Goal: Task Accomplishment & Management: Complete application form

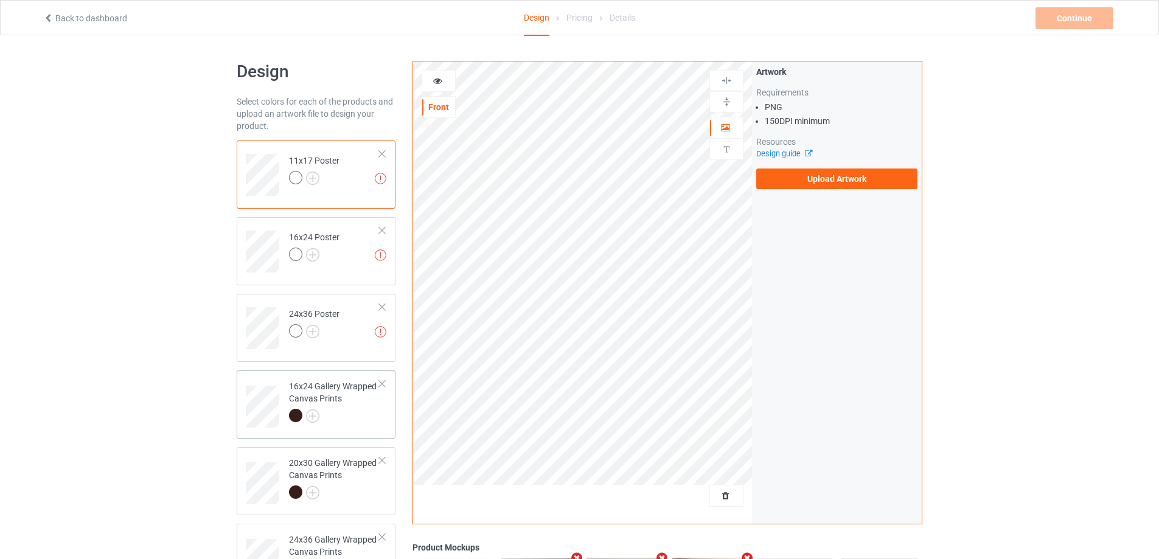
click at [355, 412] on div at bounding box center [334, 417] width 91 height 17
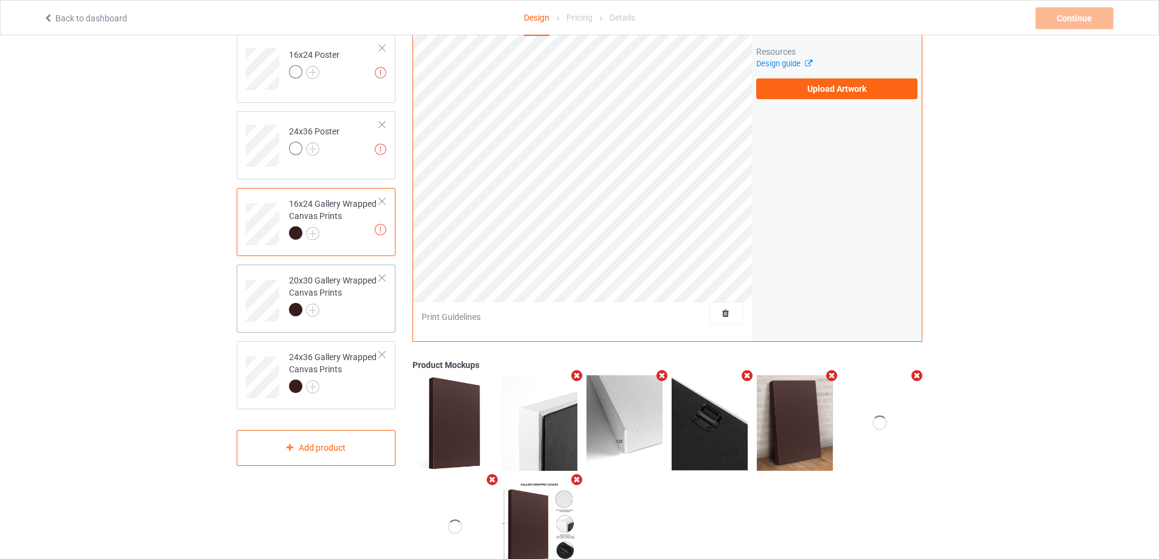
click at [358, 319] on div at bounding box center [334, 311] width 91 height 17
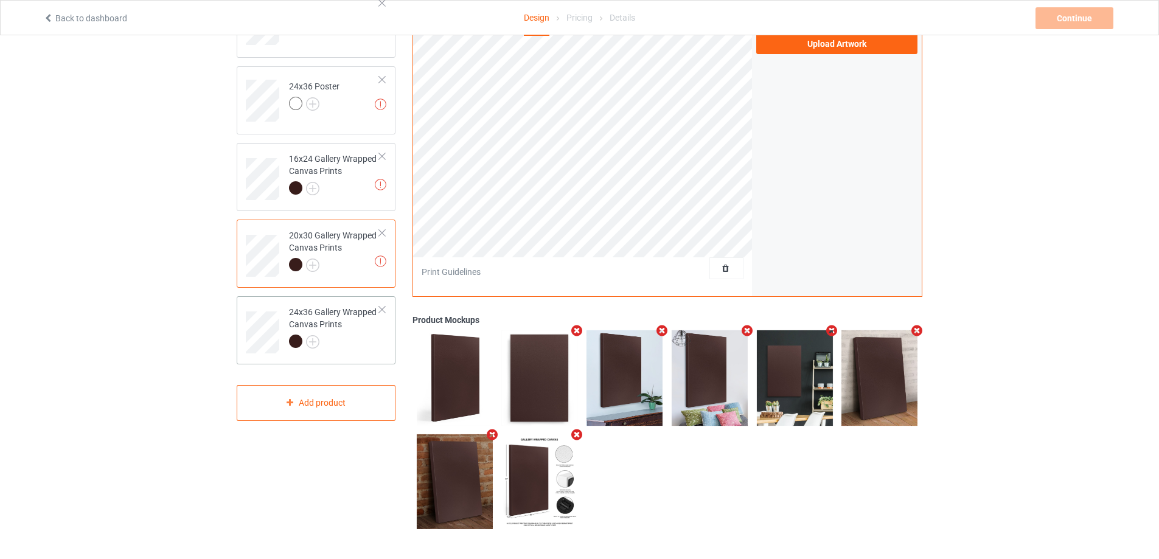
click at [362, 349] on div at bounding box center [334, 343] width 91 height 17
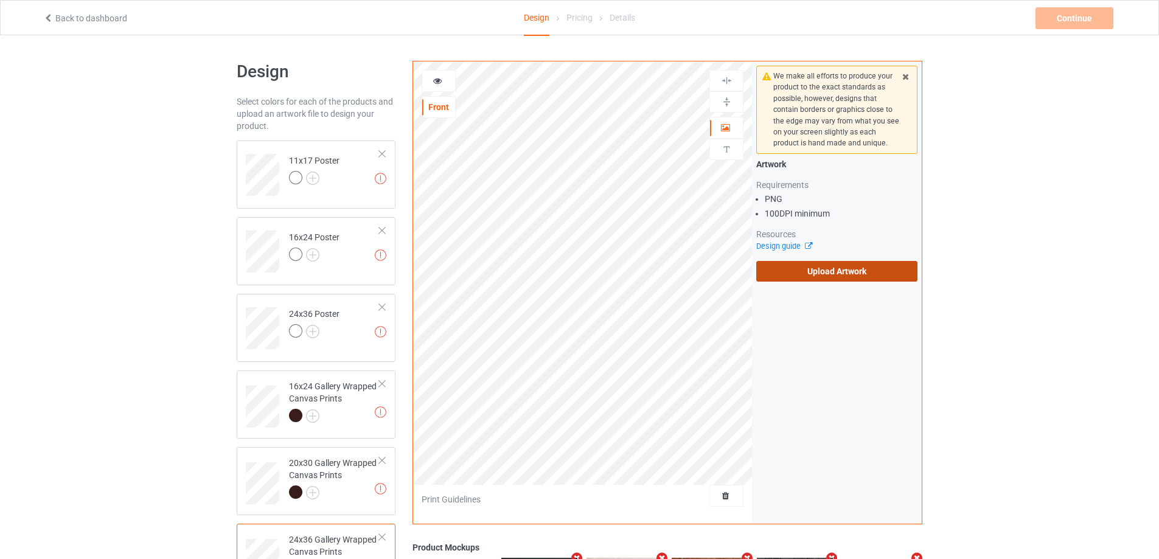
click at [828, 270] on label "Upload Artwork" at bounding box center [836, 271] width 161 height 21
click at [0, 0] on input "Upload Artwork" at bounding box center [0, 0] width 0 height 0
click at [860, 273] on label "Upload Artwork" at bounding box center [836, 271] width 161 height 21
click at [0, 0] on input "Upload Artwork" at bounding box center [0, 0] width 0 height 0
click at [801, 270] on label "Upload Artwork" at bounding box center [836, 271] width 161 height 21
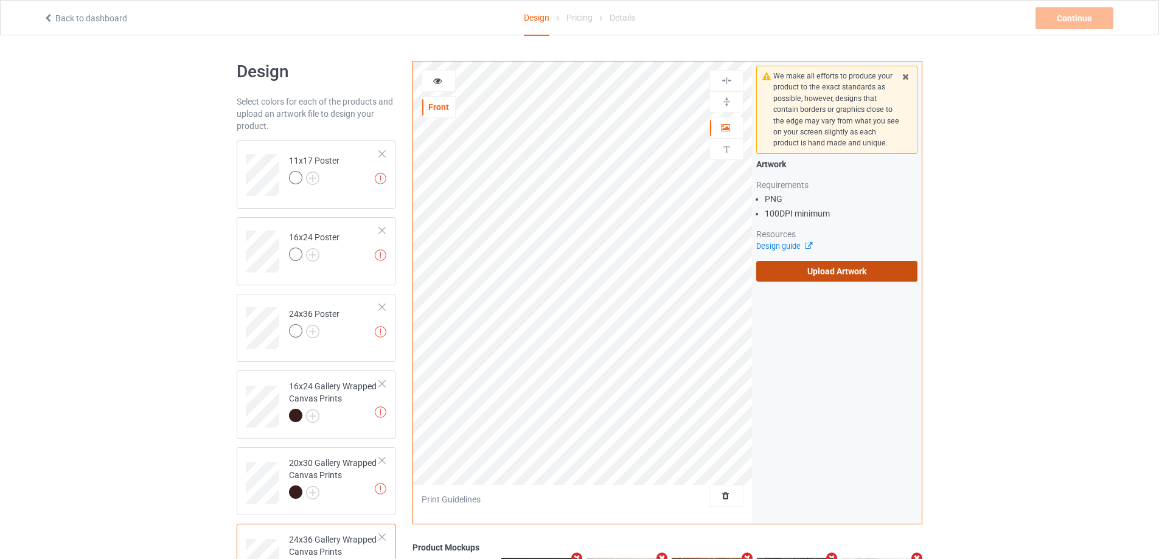
click at [0, 0] on input "Upload Artwork" at bounding box center [0, 0] width 0 height 0
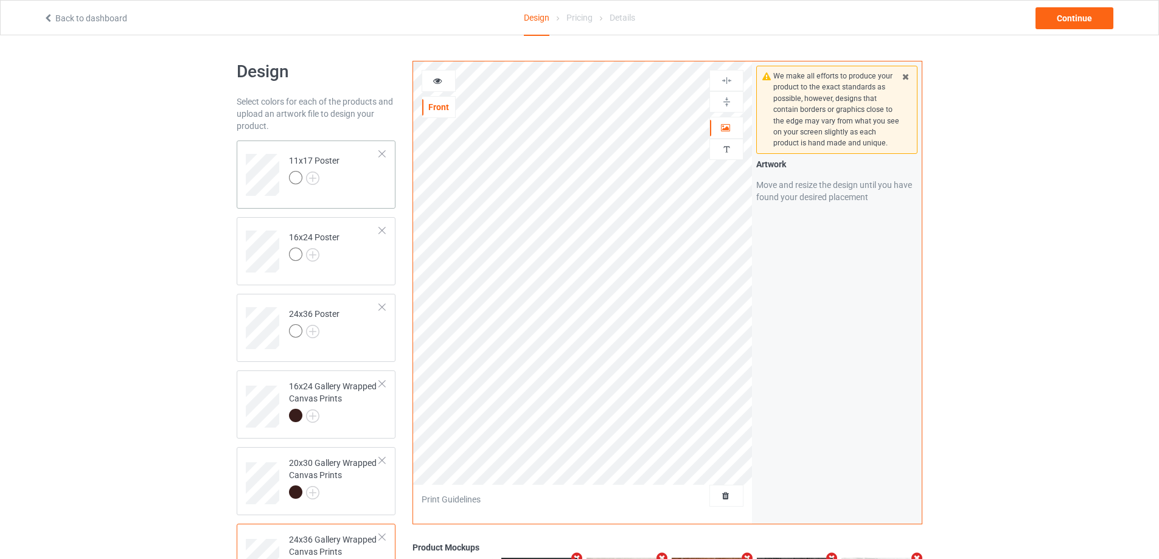
click at [383, 179] on td "11x17 Poster" at bounding box center [334, 170] width 104 height 50
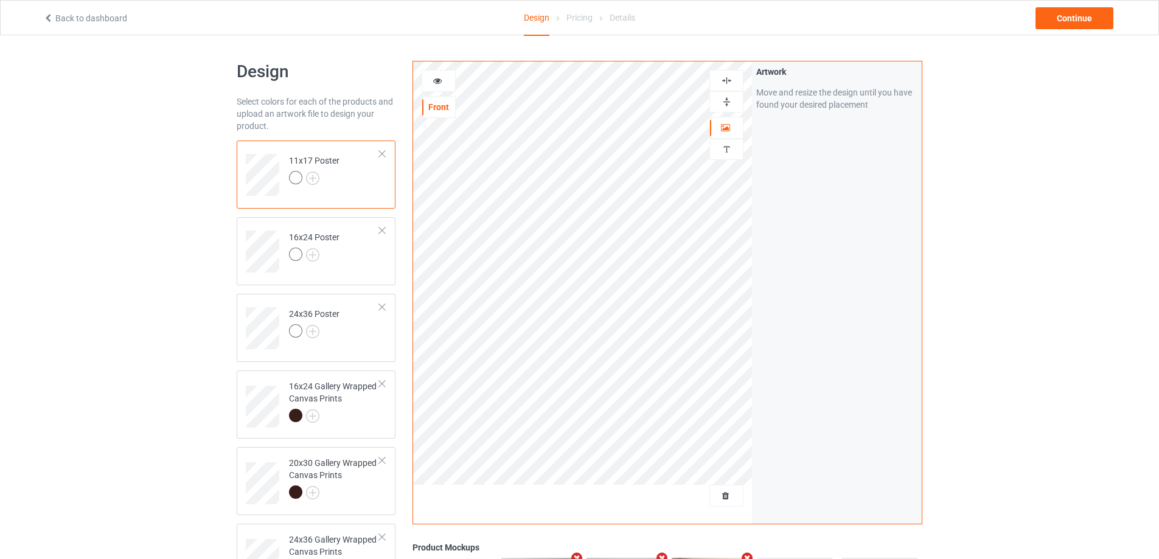
click at [725, 103] on img at bounding box center [727, 102] width 12 height 12
click at [725, 83] on img at bounding box center [727, 81] width 12 height 12
click at [727, 77] on img at bounding box center [727, 81] width 12 height 12
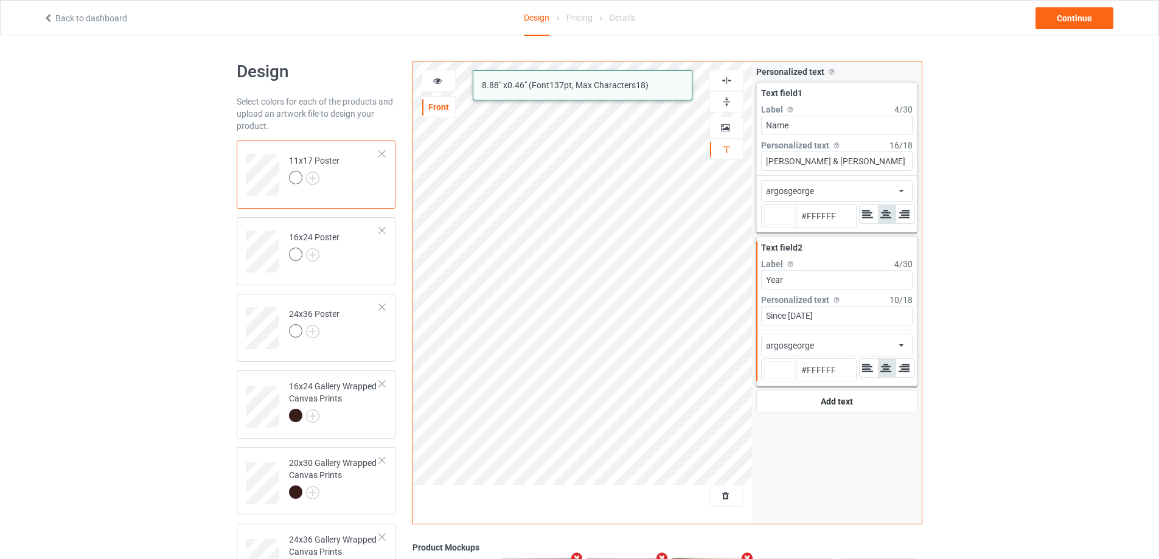
type input "#ffffff"
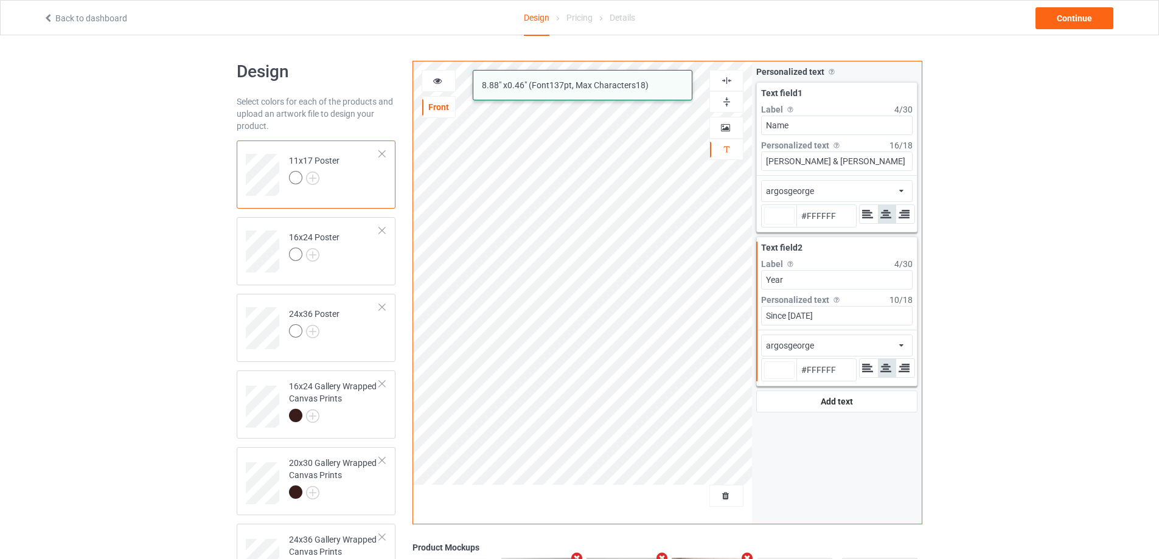
type input "#ffffff"
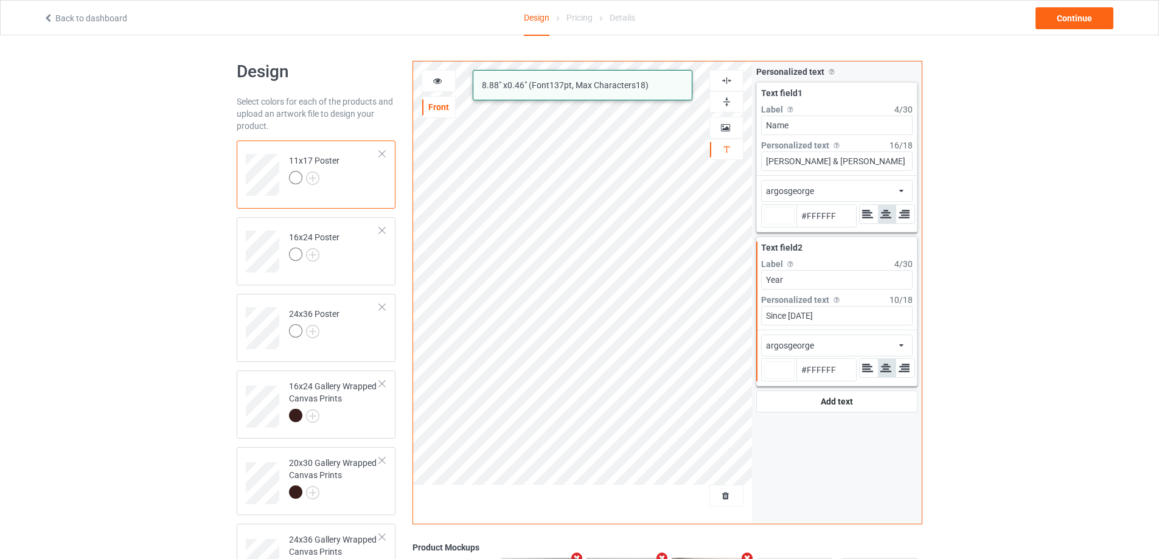
type input "#ffffff"
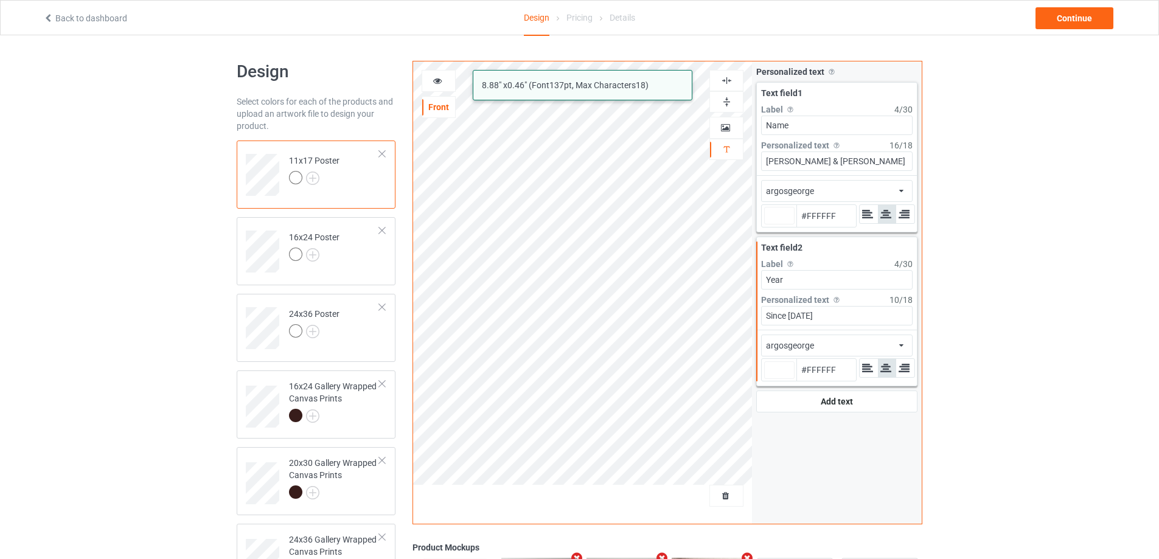
type input "#ffffff"
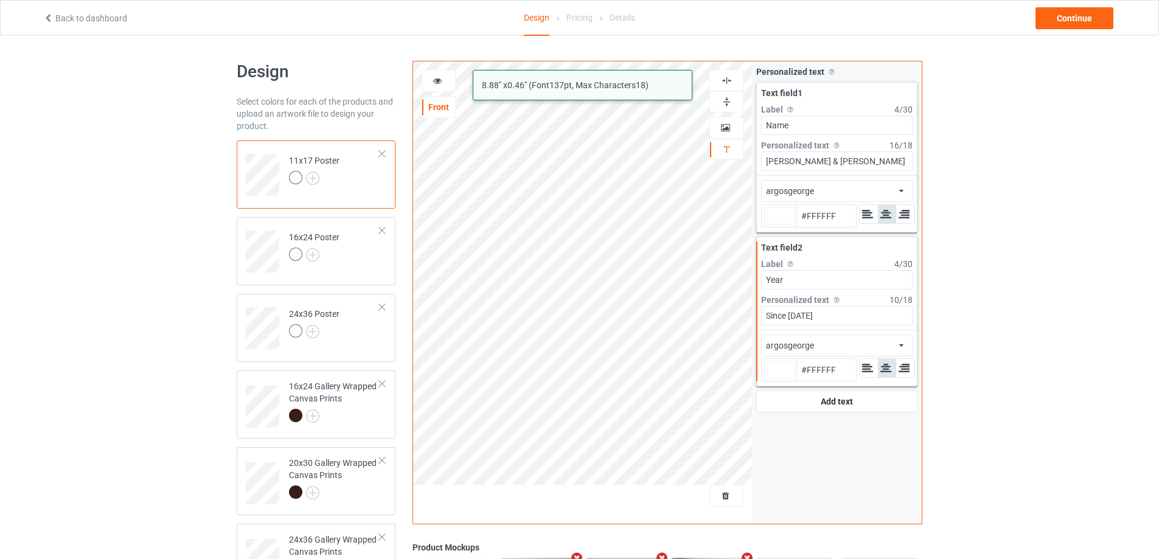
type input "#ffffff"
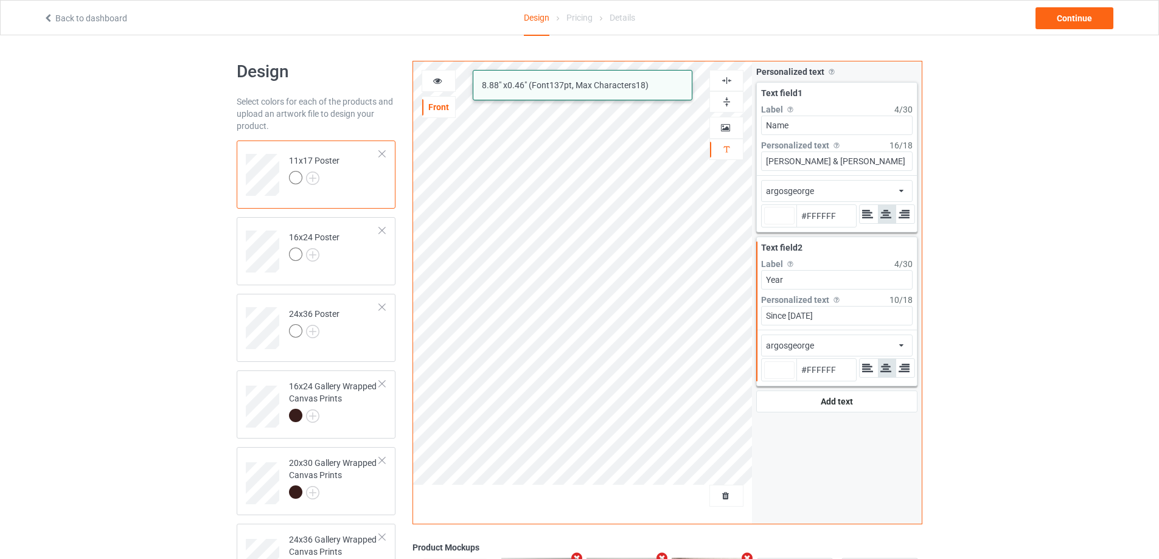
type input "#ffffff"
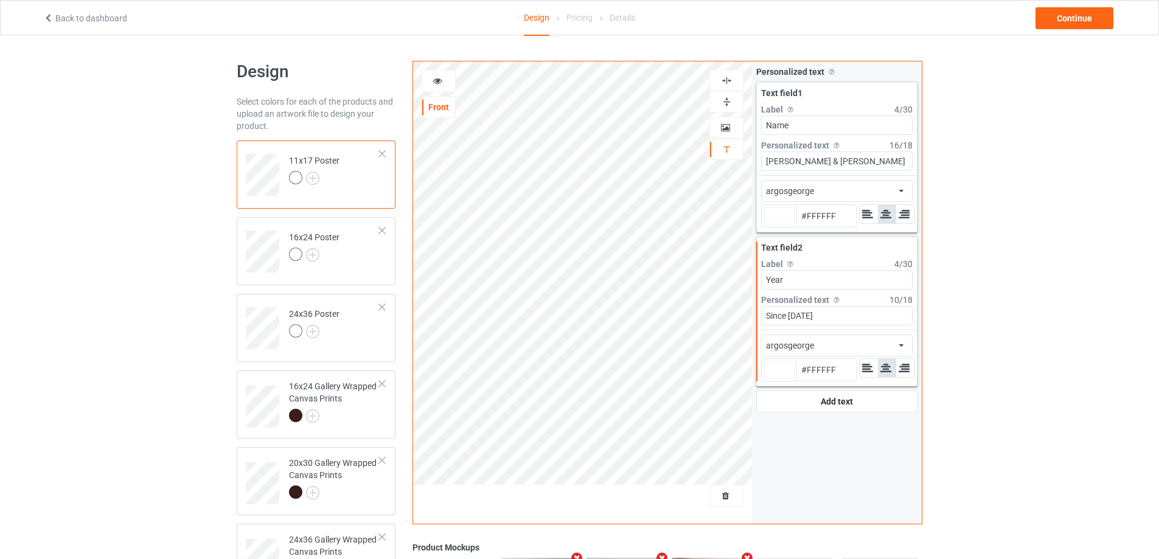
type input "#ffffff"
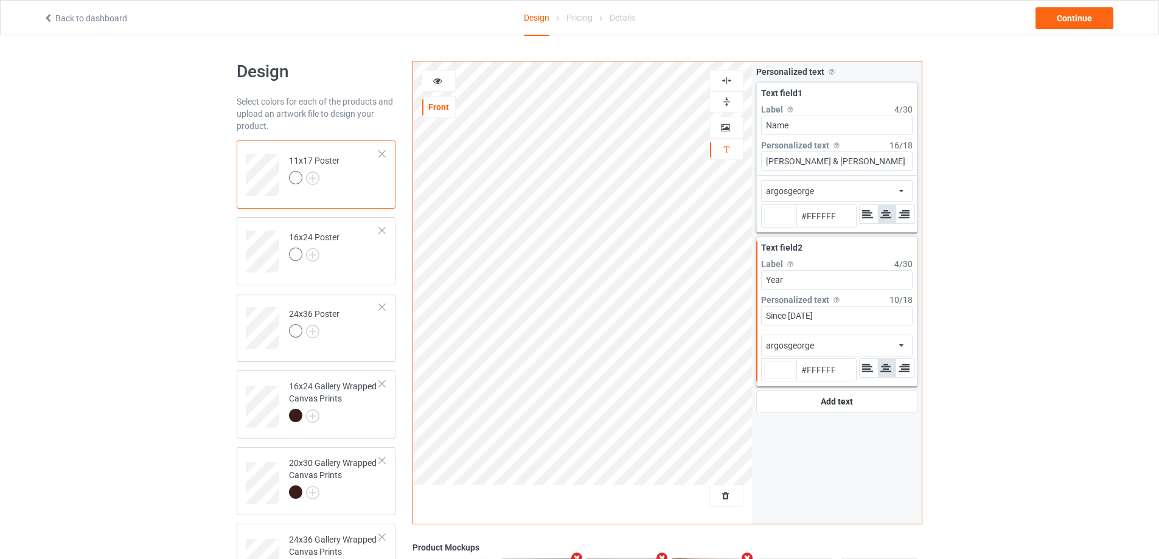
type input "#ffffff"
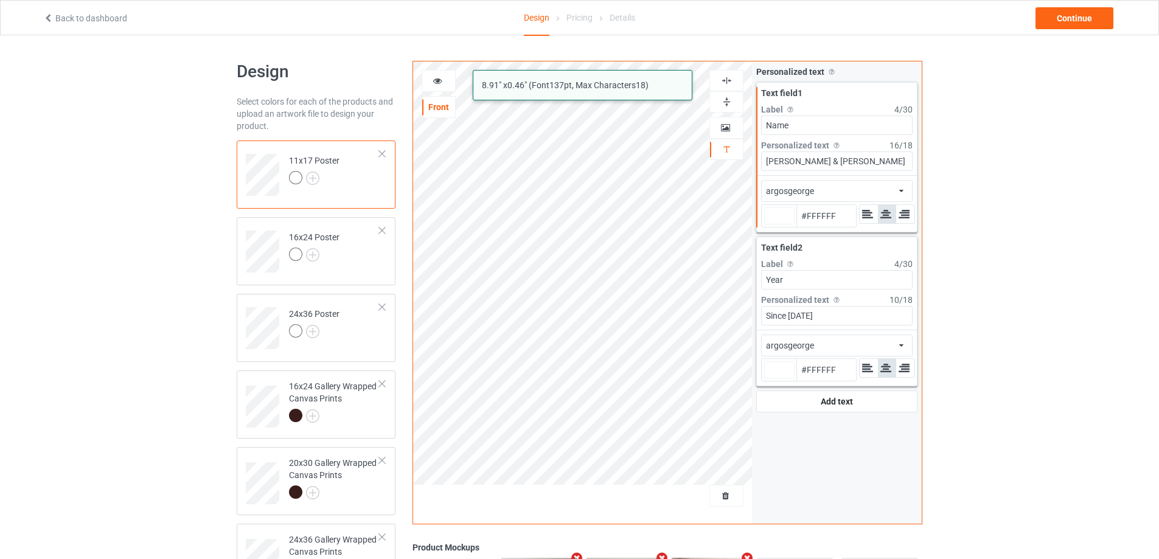
type input "#ffffff"
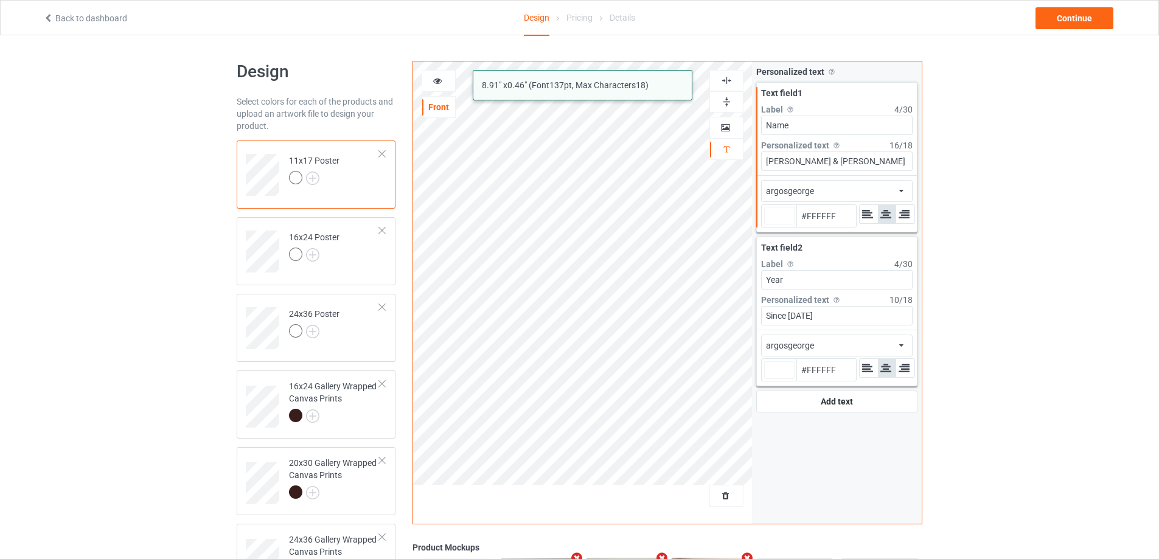
type input "#ffffff"
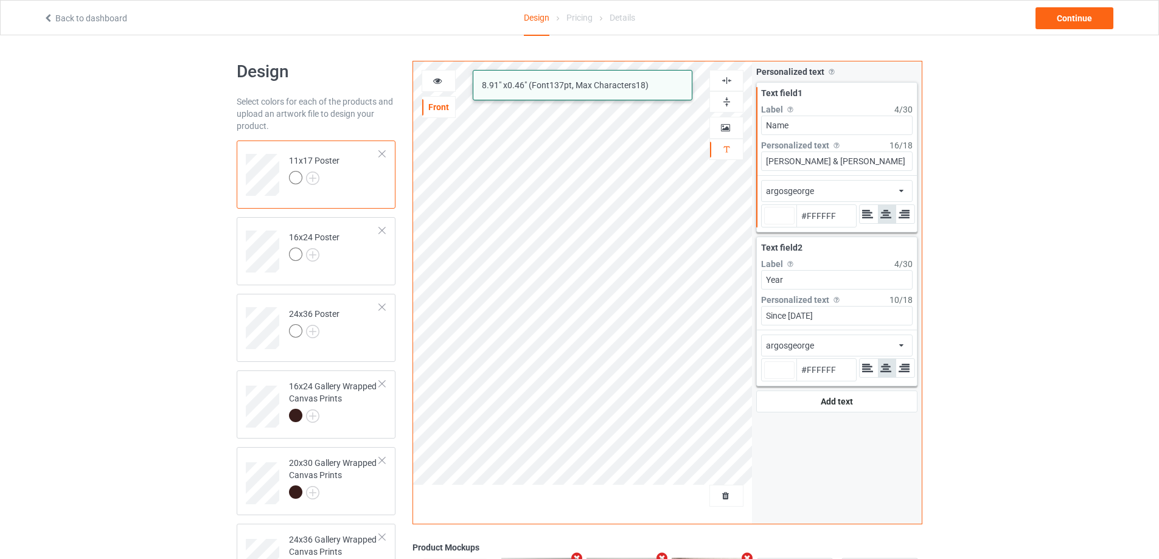
type input "#ffffff"
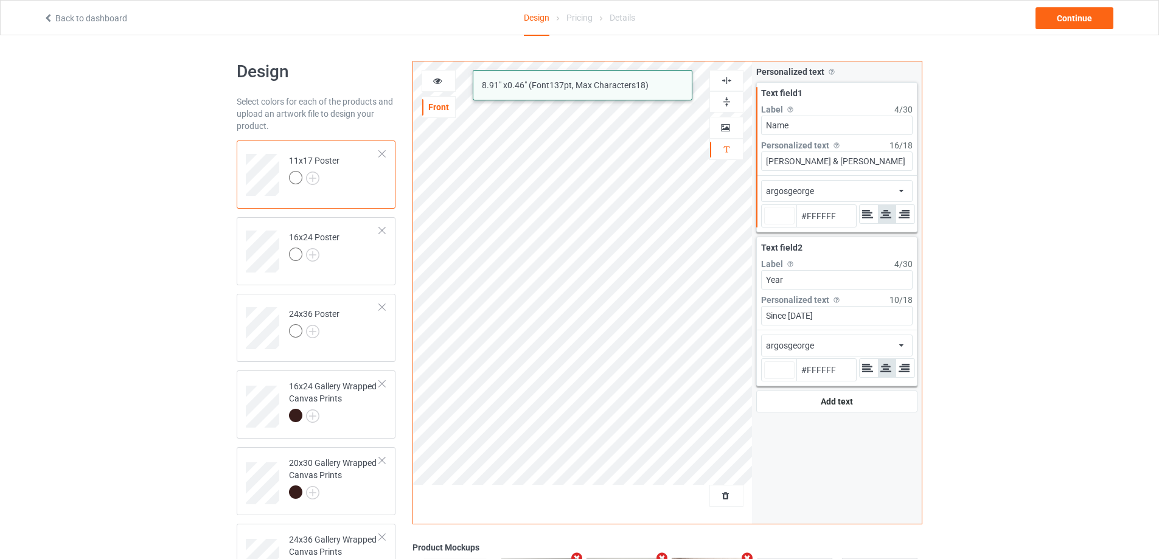
type input "#ffffff"
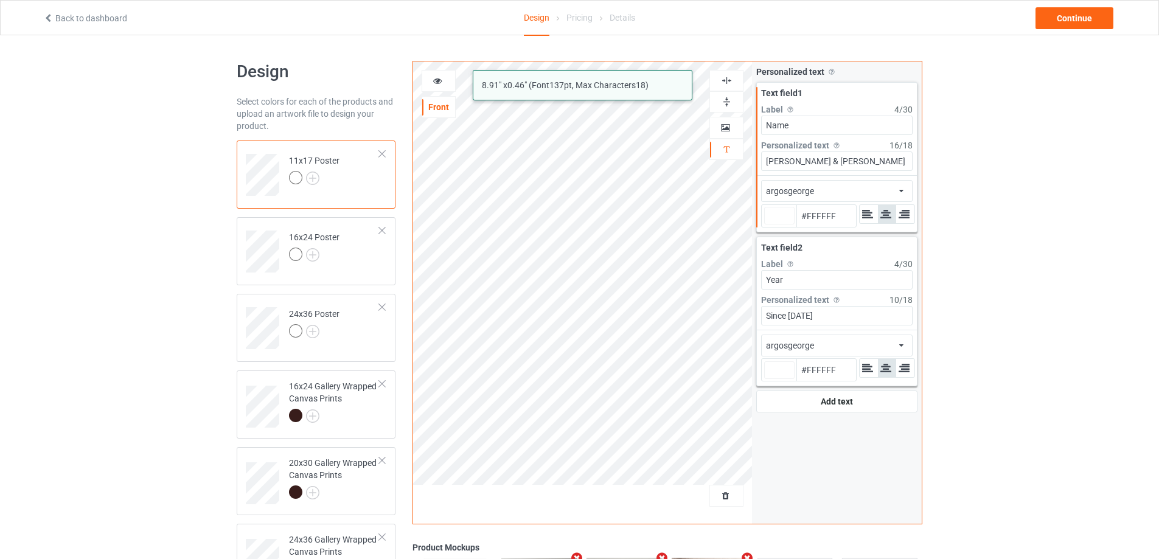
type input "#ffffff"
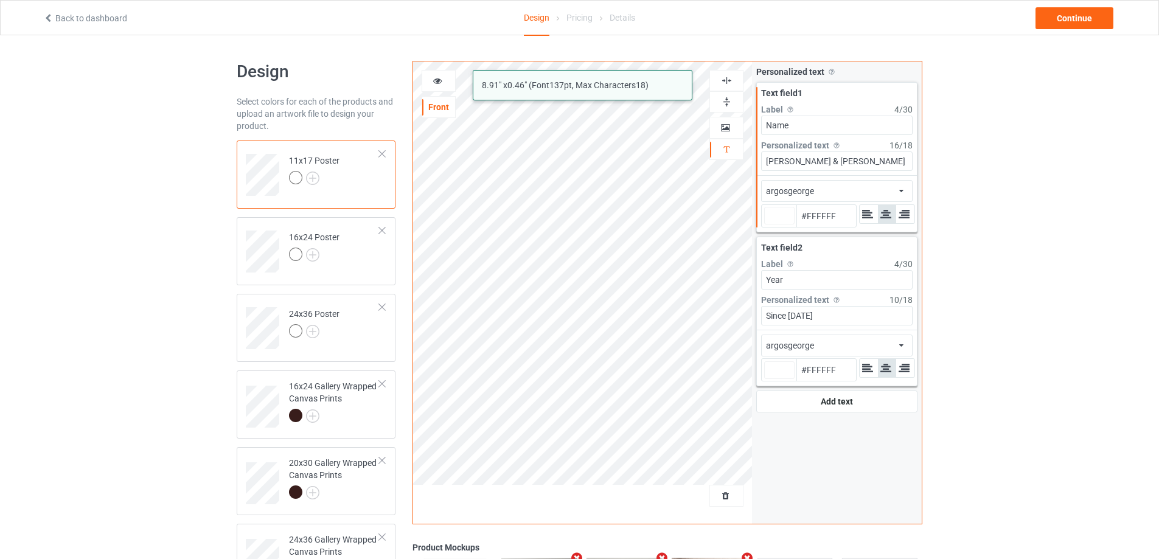
type input "#ffffff"
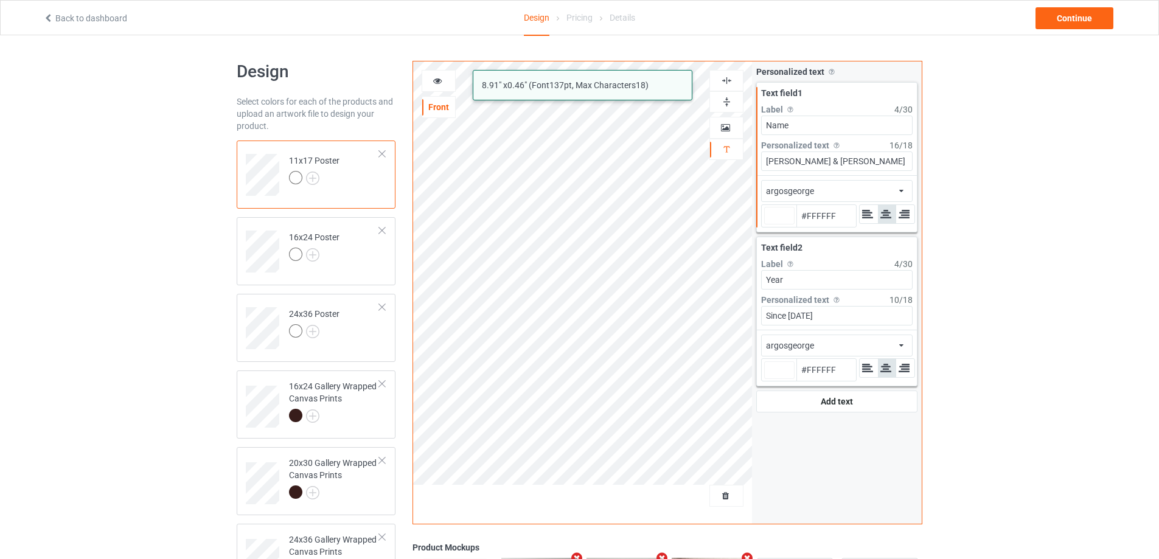
type input "#ffffff"
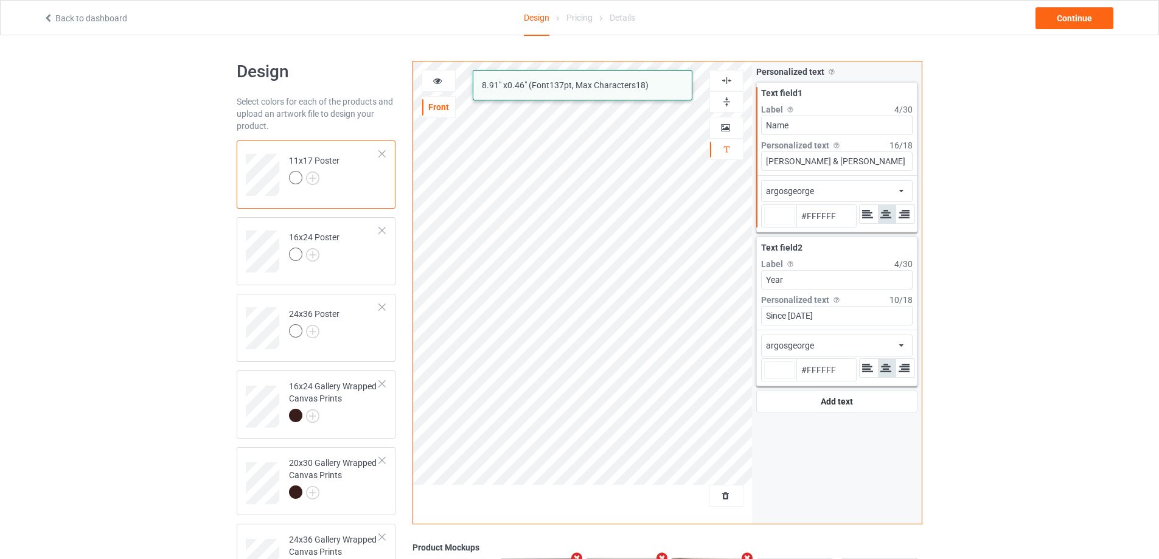
type input "#ffffff"
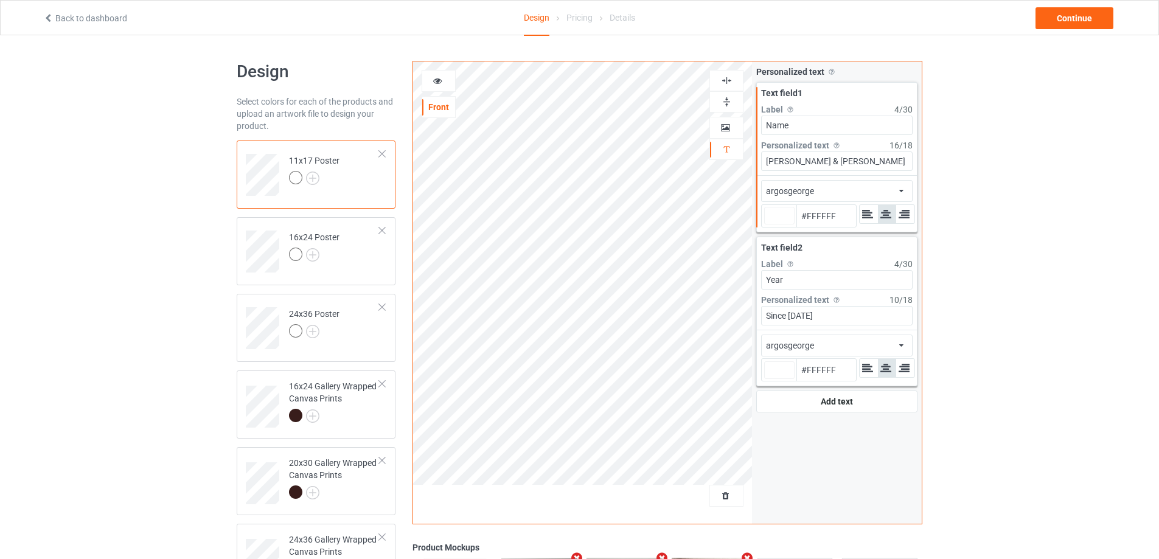
type input "#ffffff"
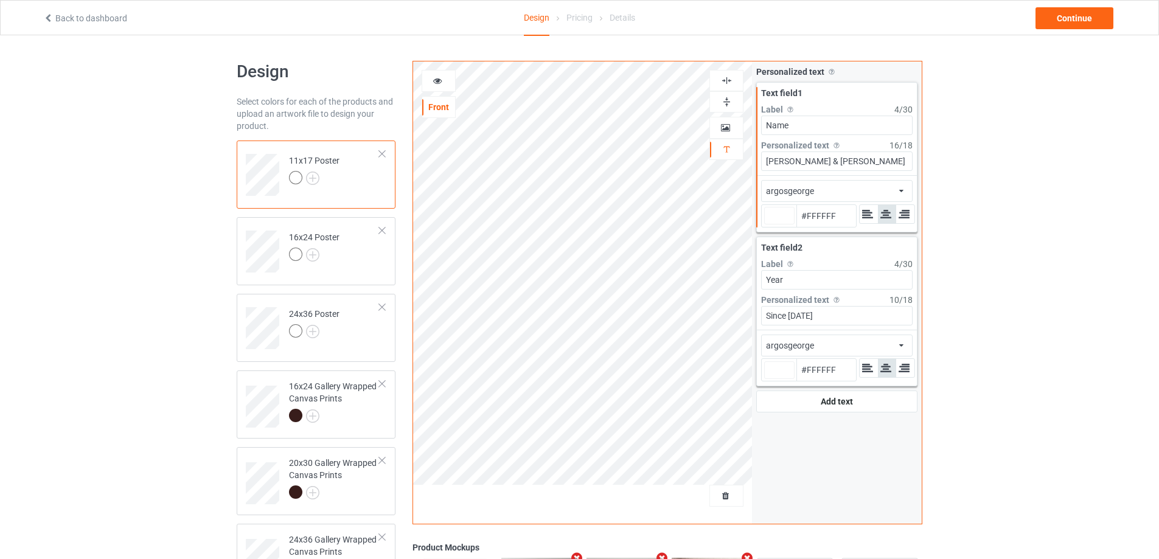
type input "#ffffff"
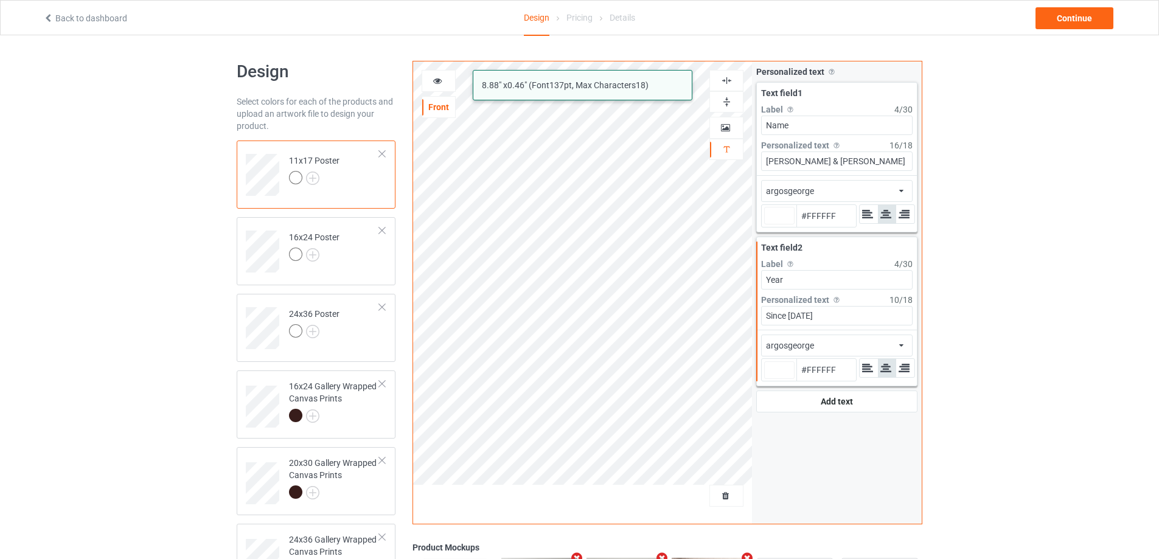
type input "#ffffff"
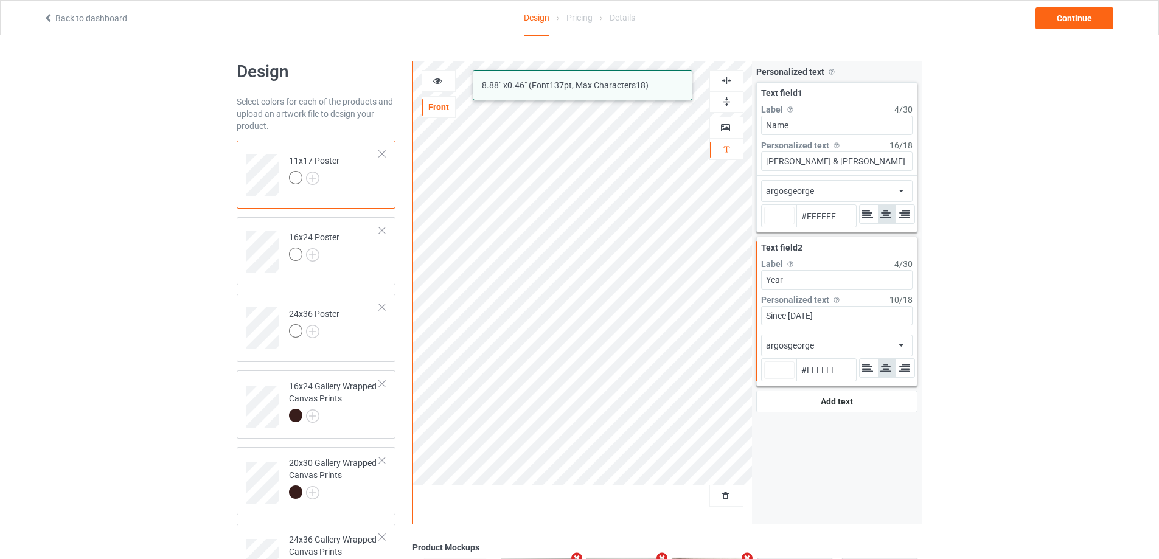
type input "#ffffff"
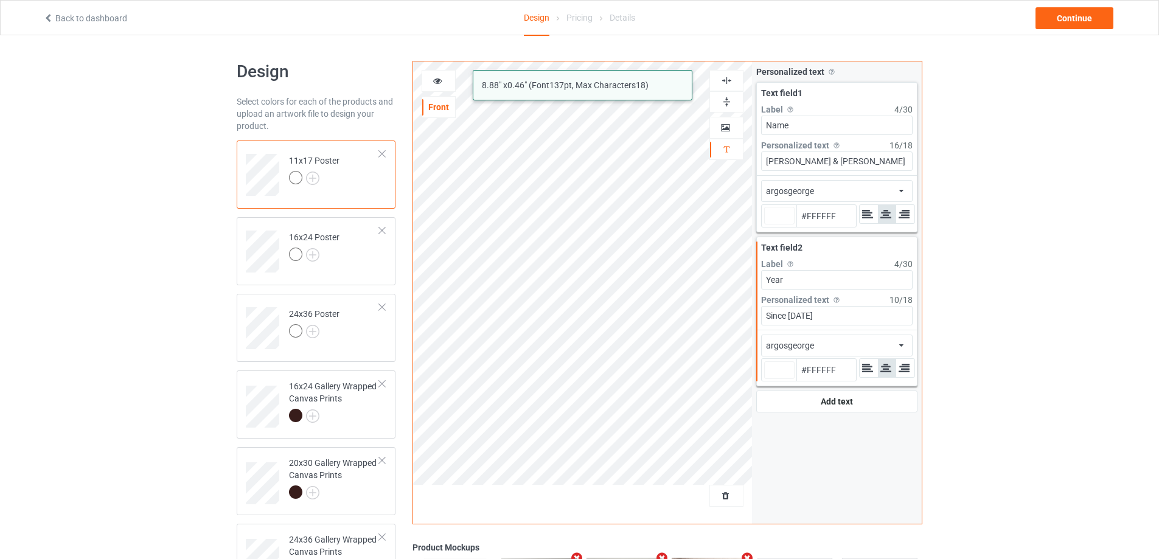
type input "#ffffff"
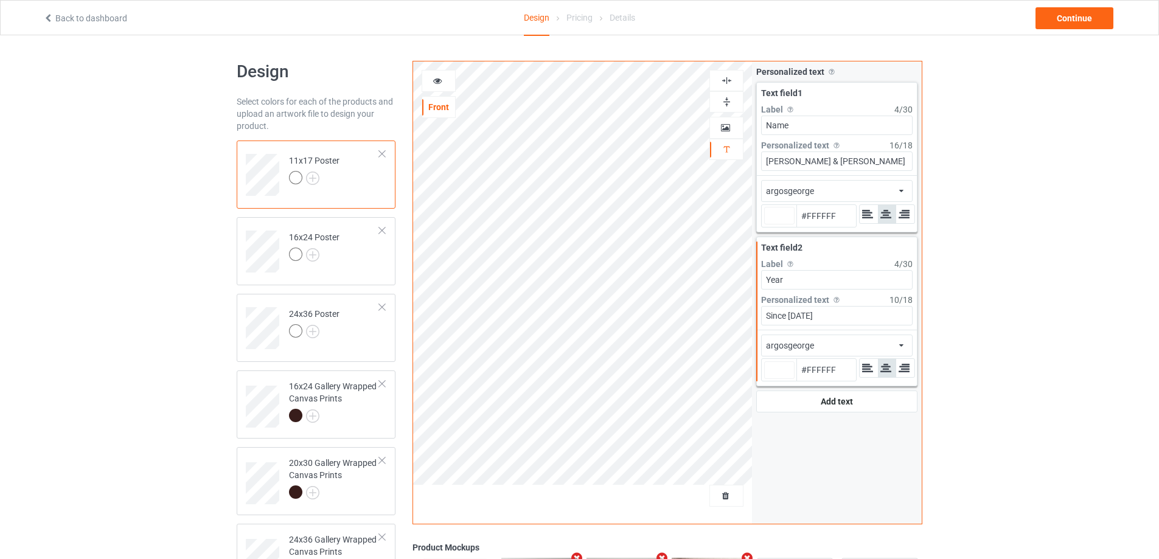
type input "#ffffff"
click at [358, 409] on div at bounding box center [334, 417] width 91 height 17
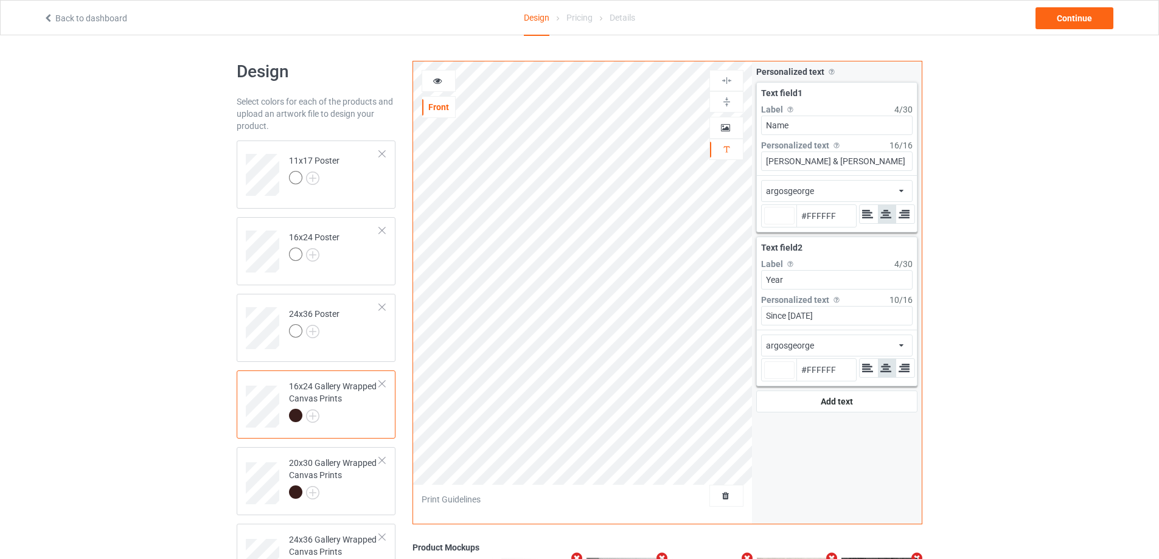
type input "#ffffff"
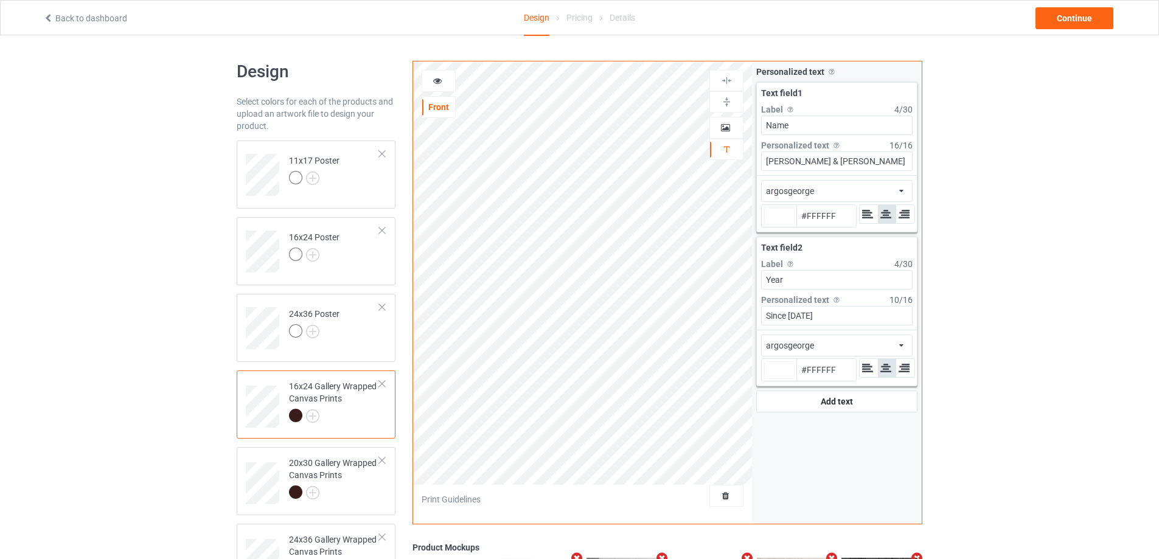
type input "#ffffff"
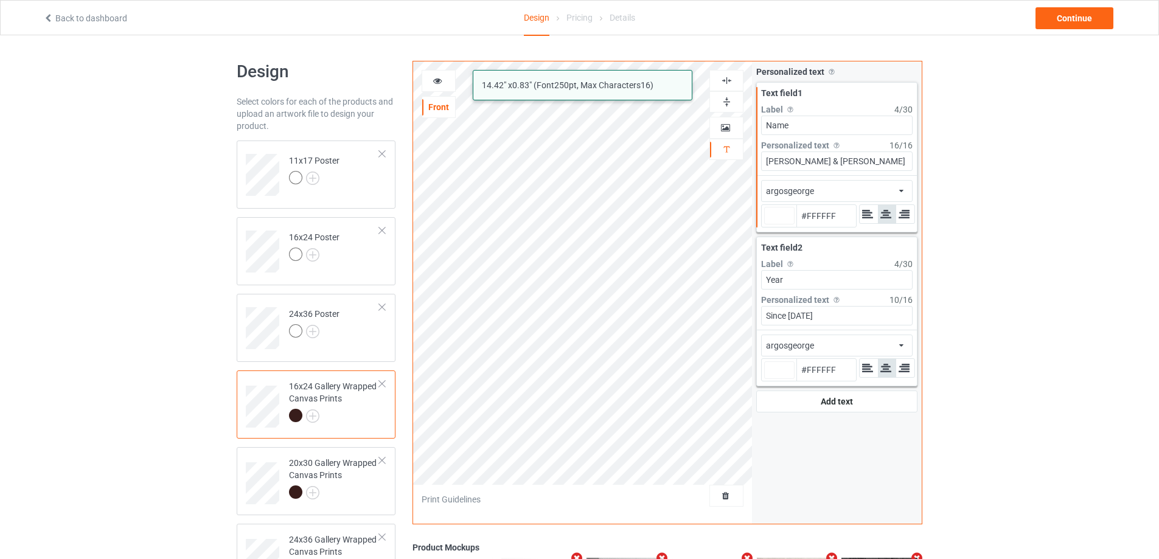
type input "#ffffff"
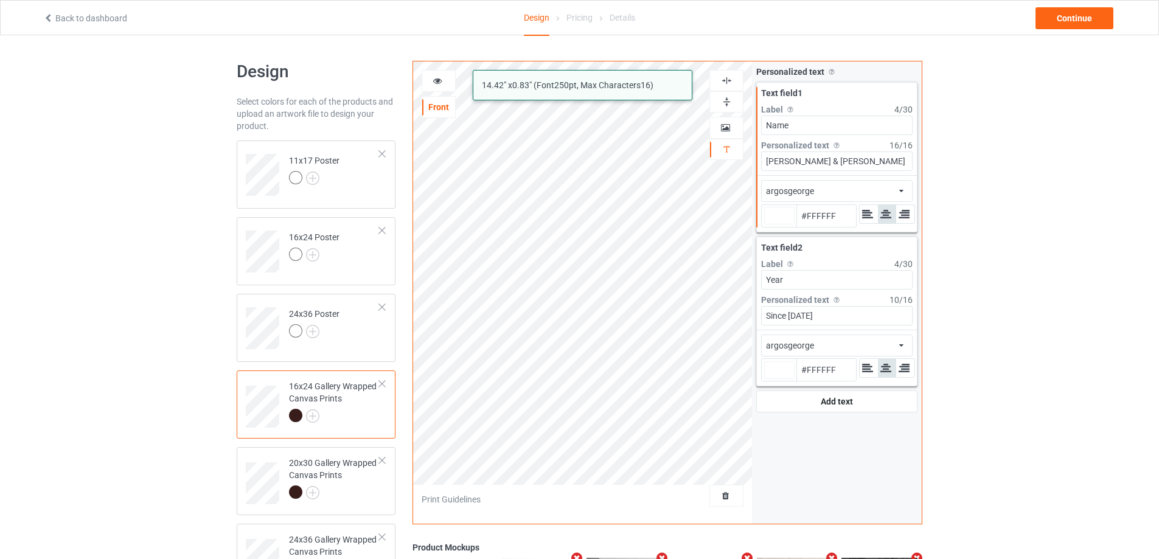
type input "#ffffff"
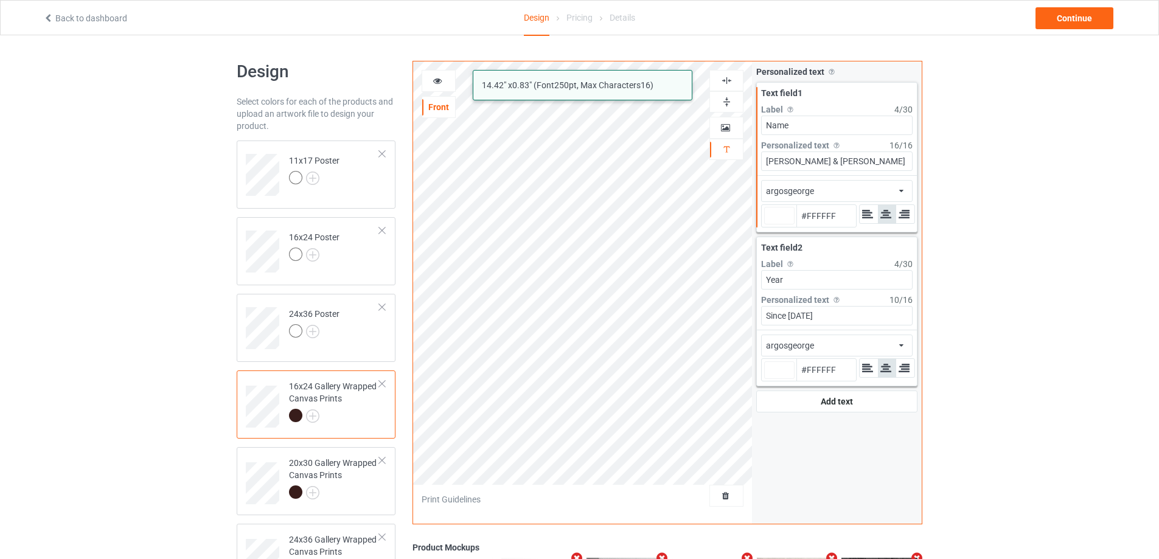
type input "#ffffff"
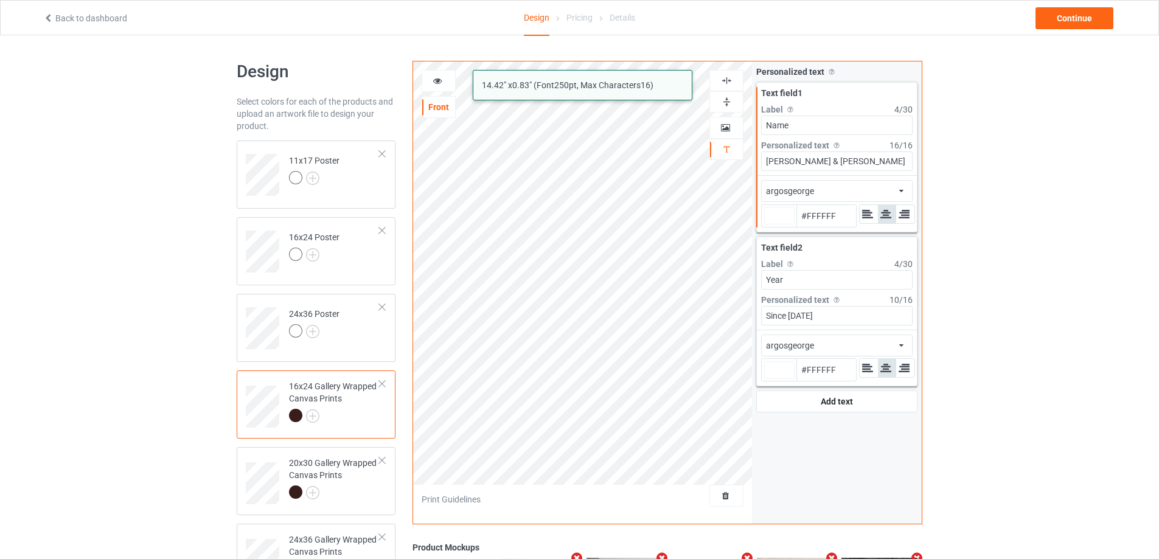
type input "#ffffff"
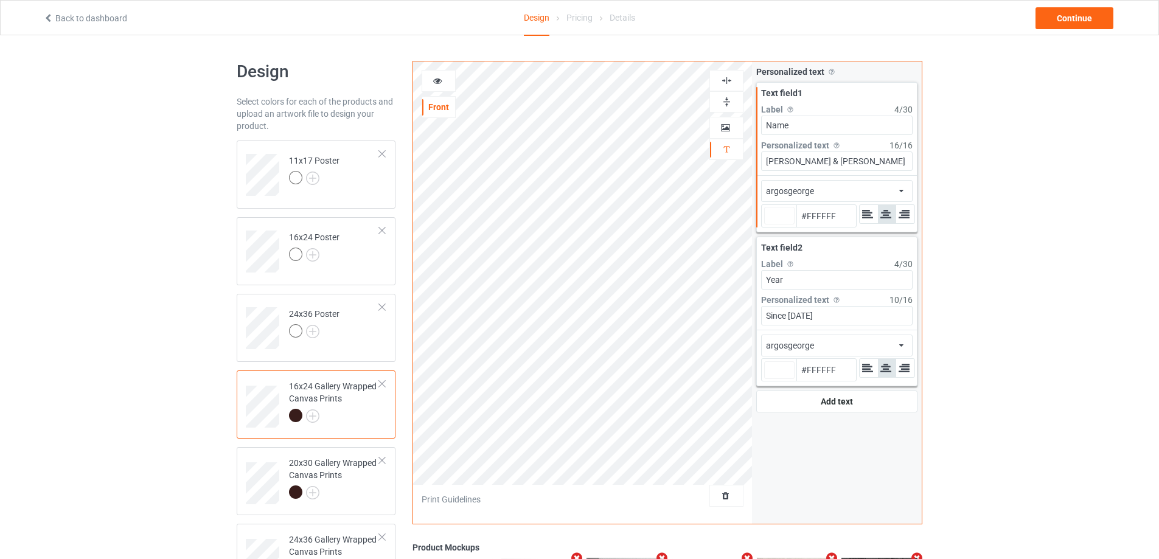
type input "#ffffff"
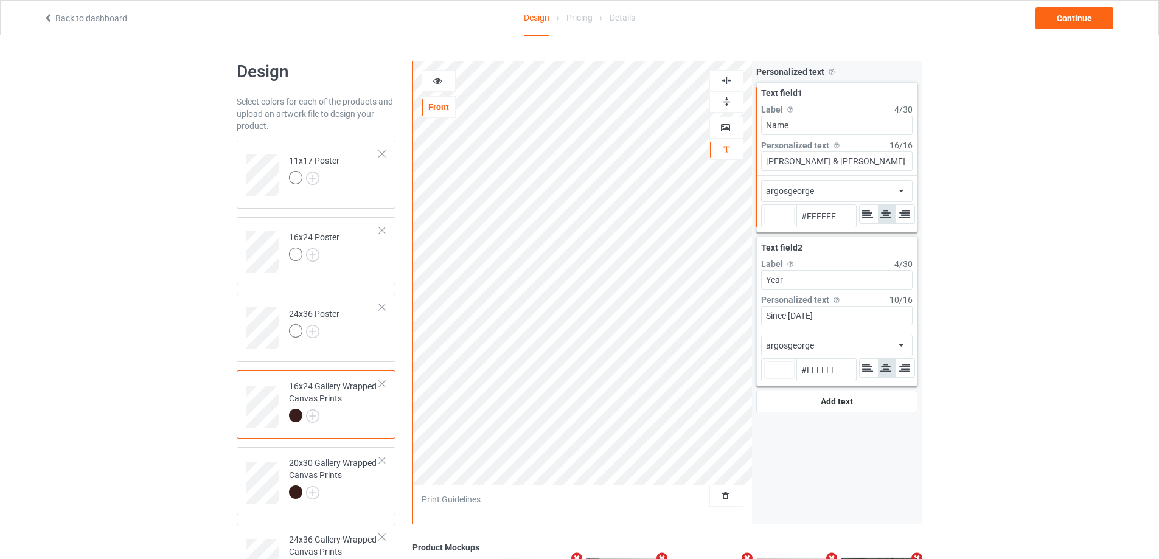
type input "#ffffff"
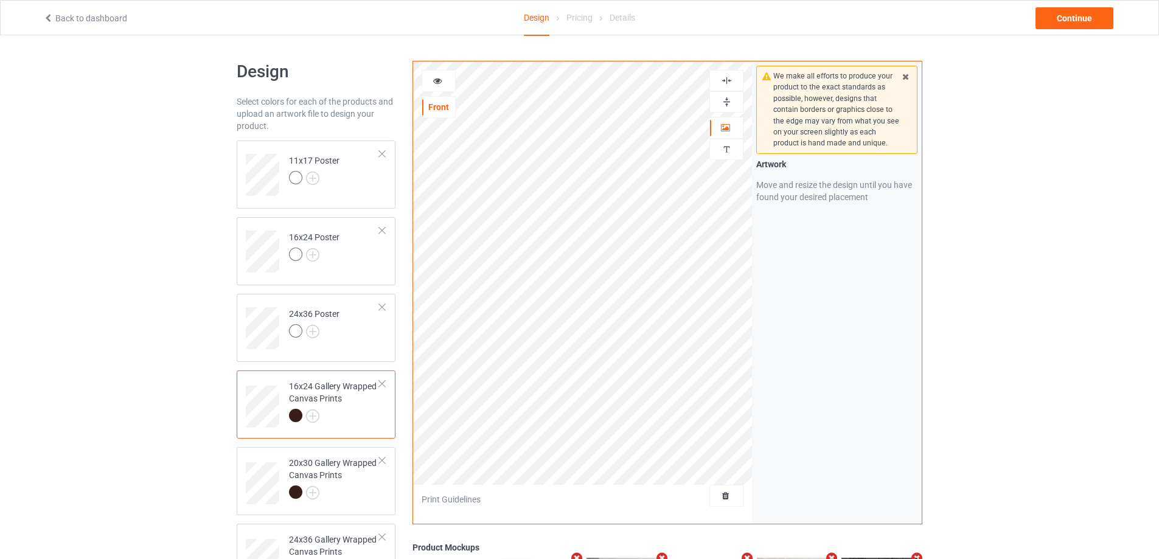
click at [729, 78] on img at bounding box center [727, 81] width 12 height 12
click at [728, 75] on img at bounding box center [727, 81] width 12 height 12
click at [727, 100] on img at bounding box center [727, 102] width 12 height 12
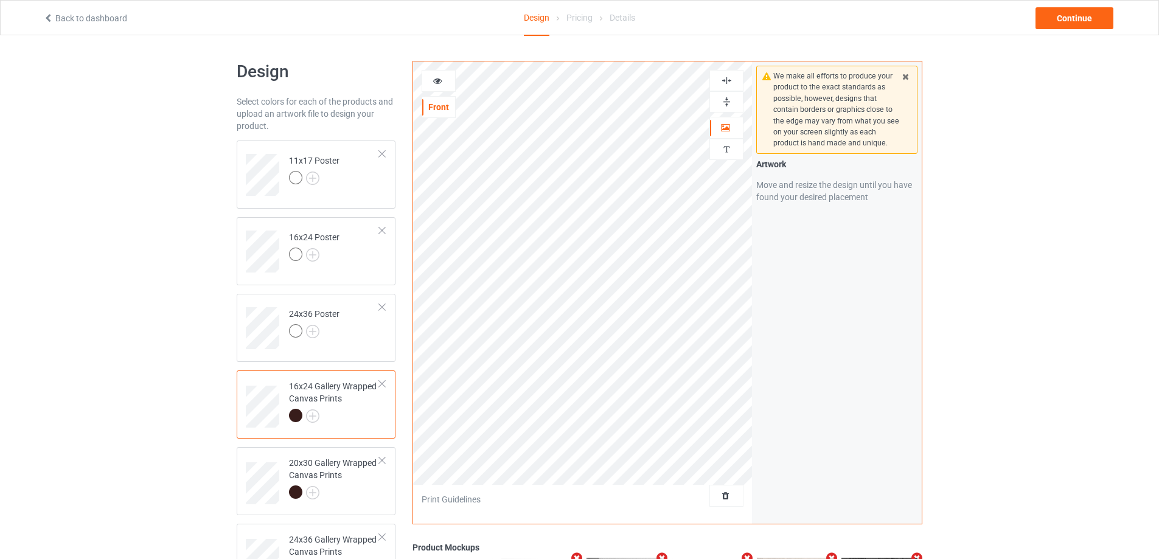
click at [727, 100] on img at bounding box center [727, 102] width 12 height 12
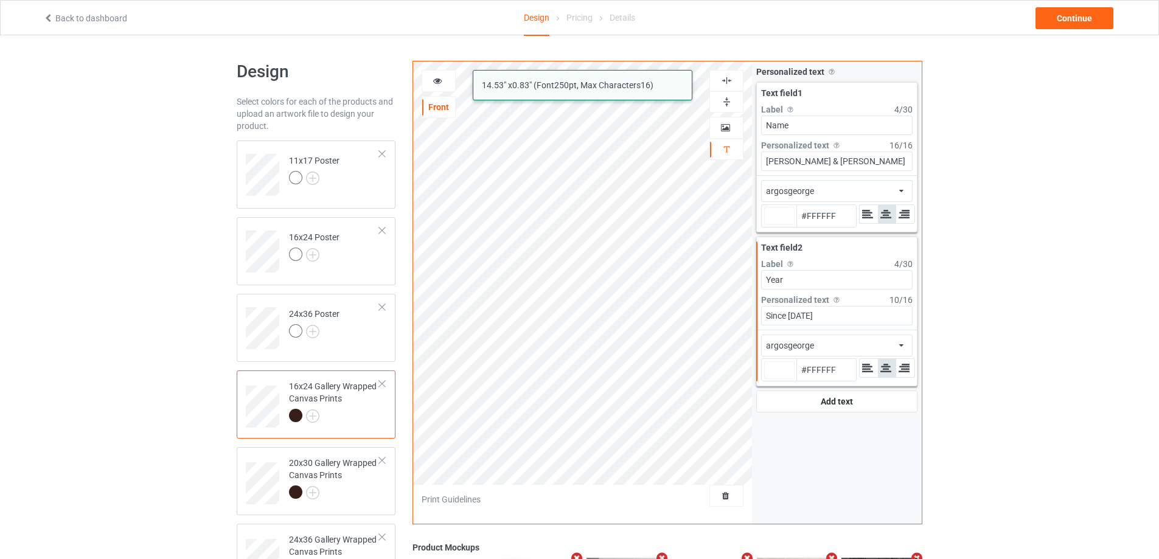
type input "#ffffff"
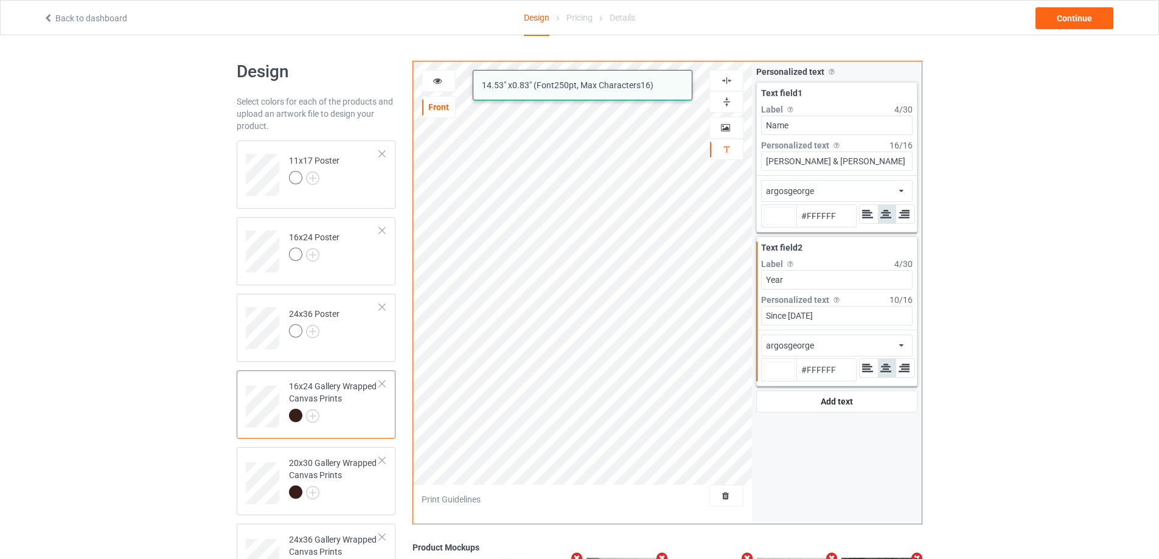
type input "#ffffff"
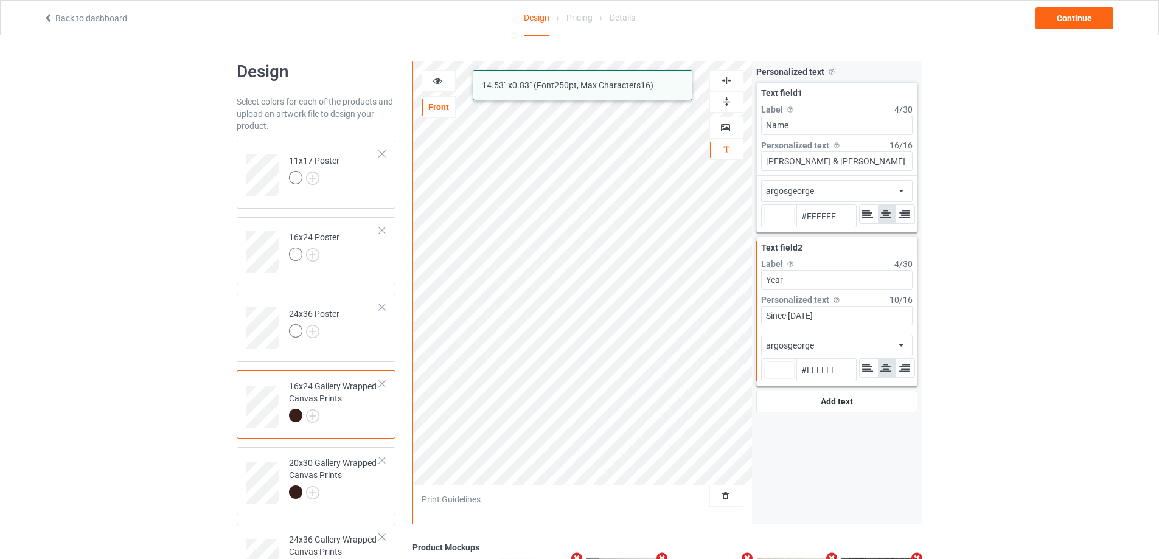
type input "#ffffff"
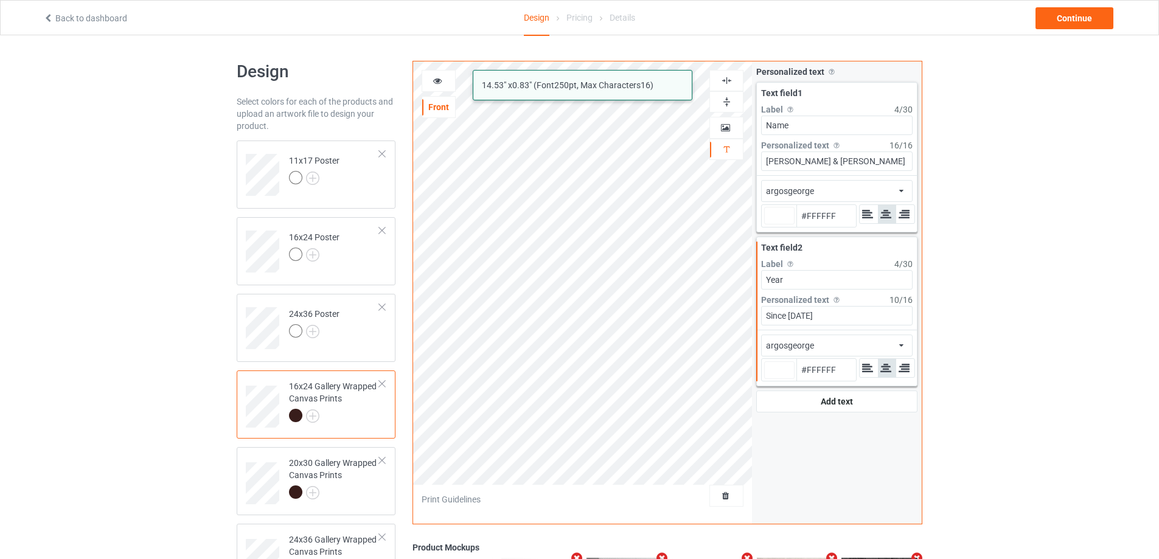
type input "#ffffff"
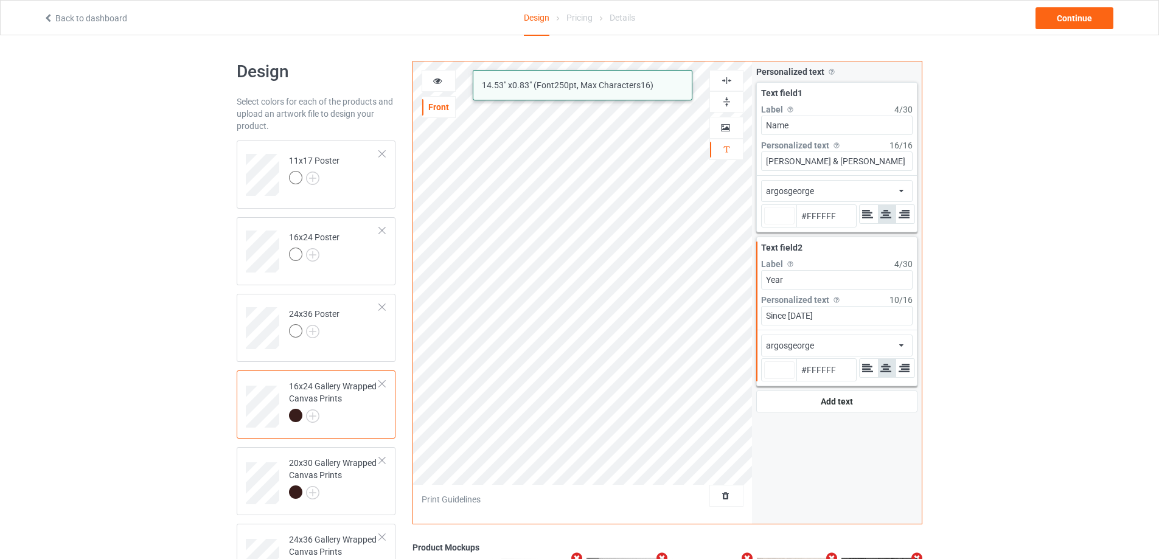
type input "#ffffff"
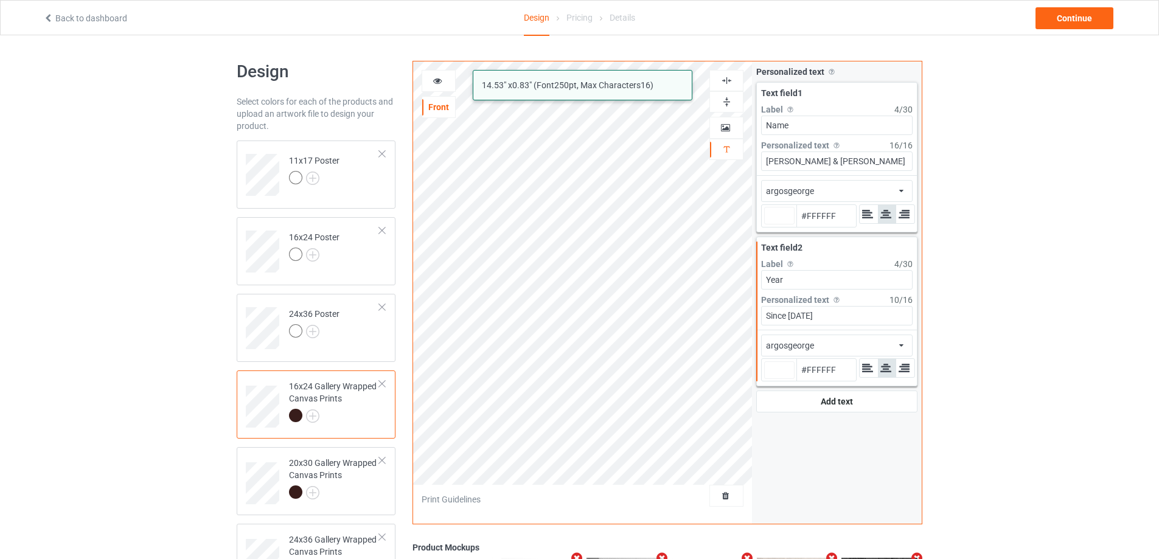
type input "#ffffff"
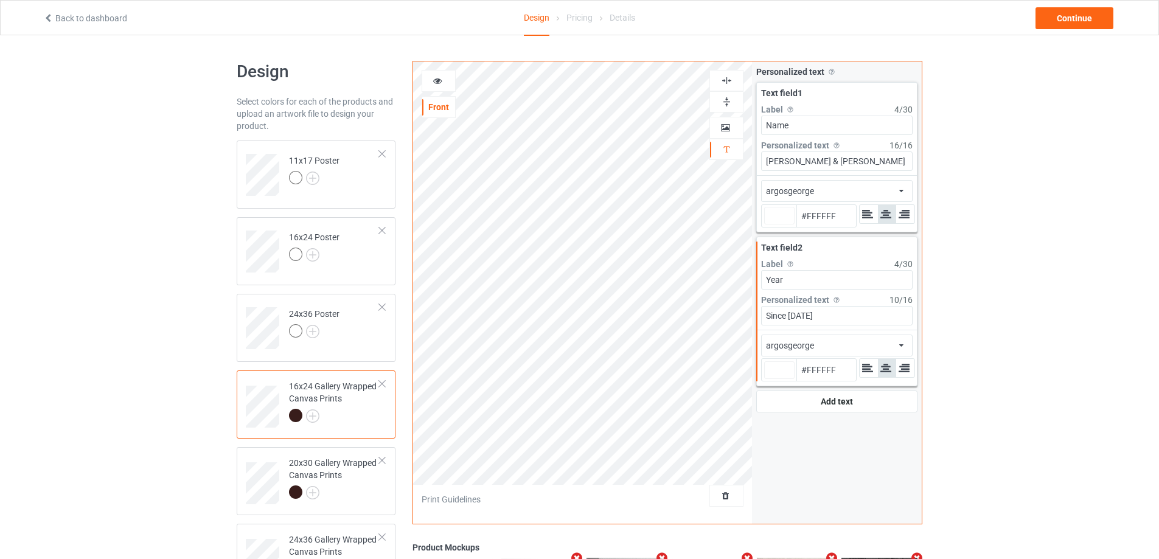
type input "#ffffff"
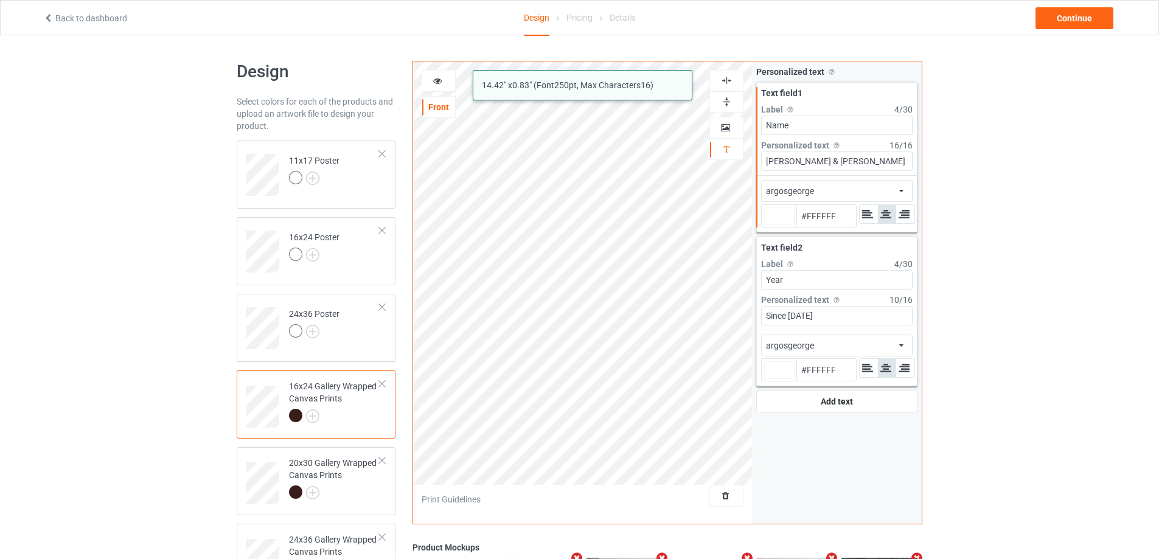
type input "#ffffff"
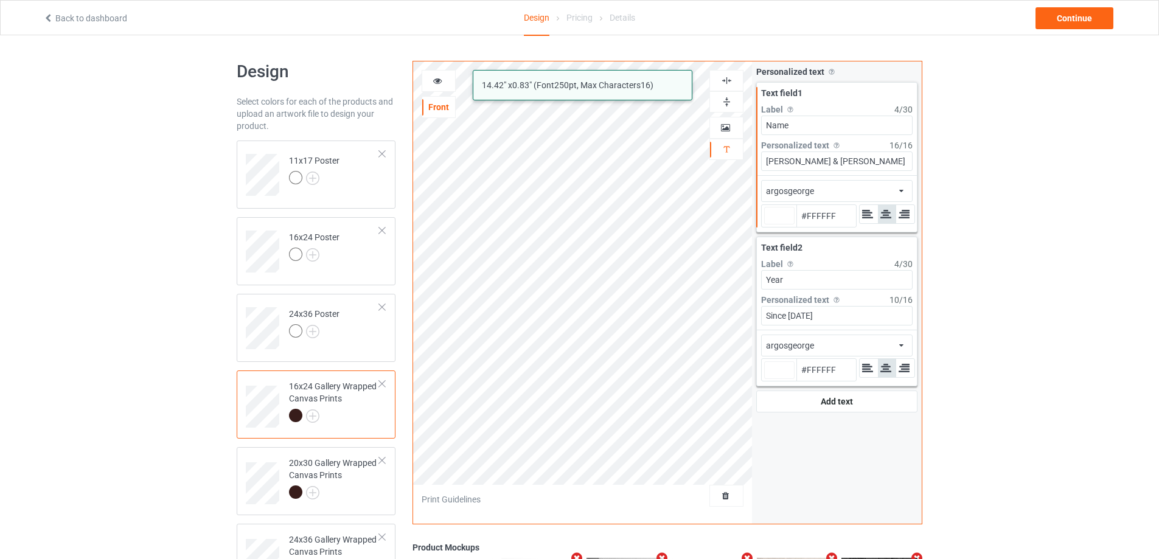
type input "#ffffff"
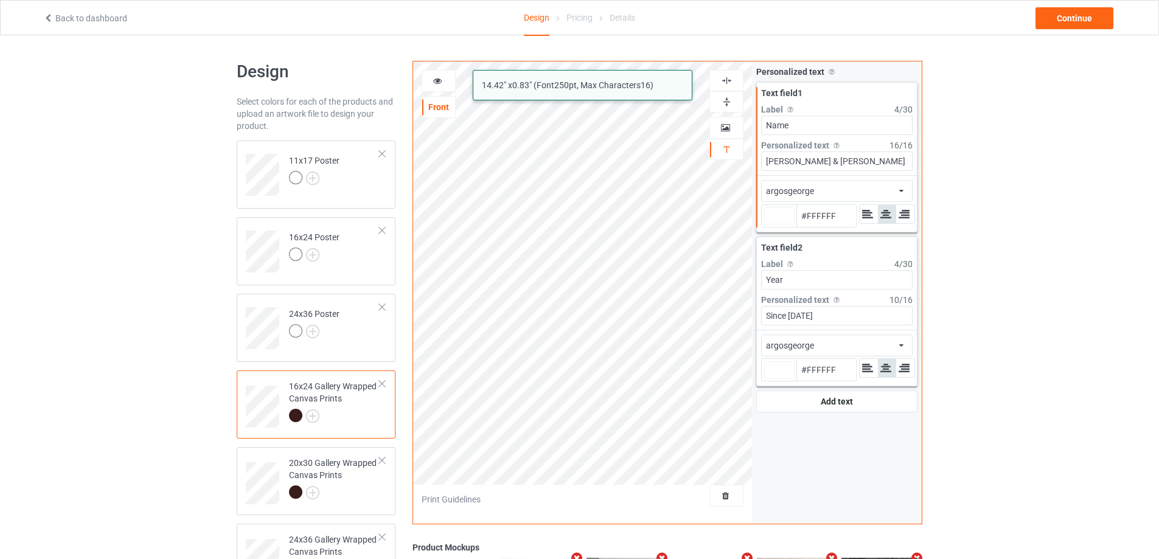
type input "#ffffff"
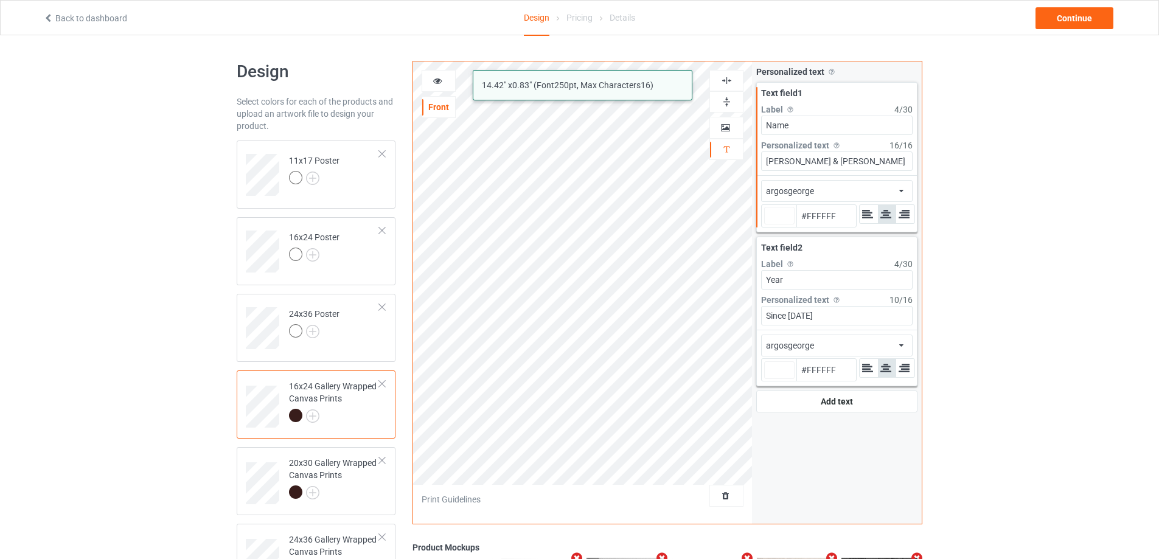
type input "#ffffff"
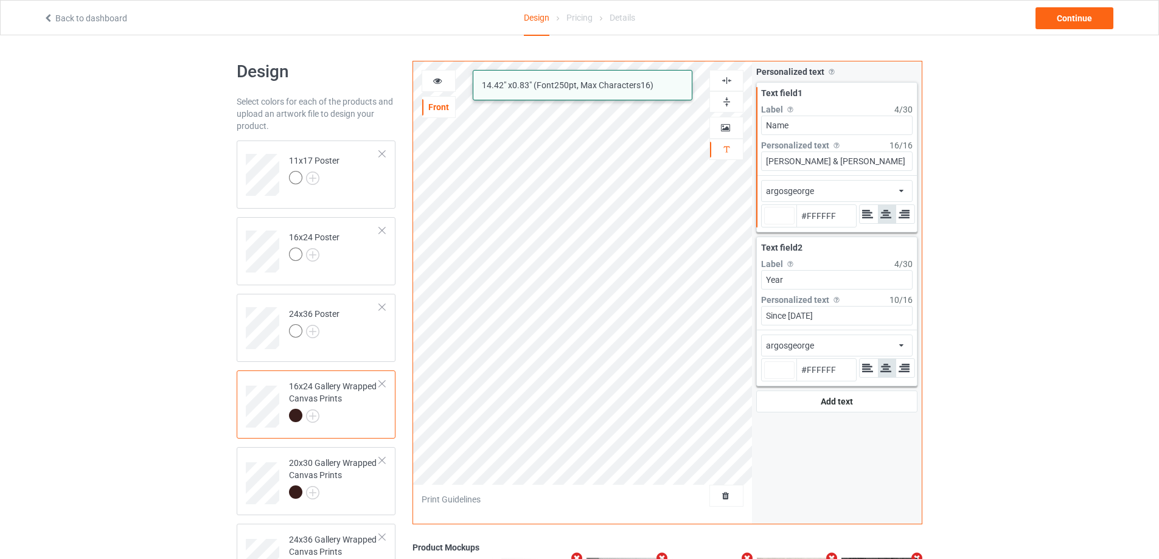
type input "#ffffff"
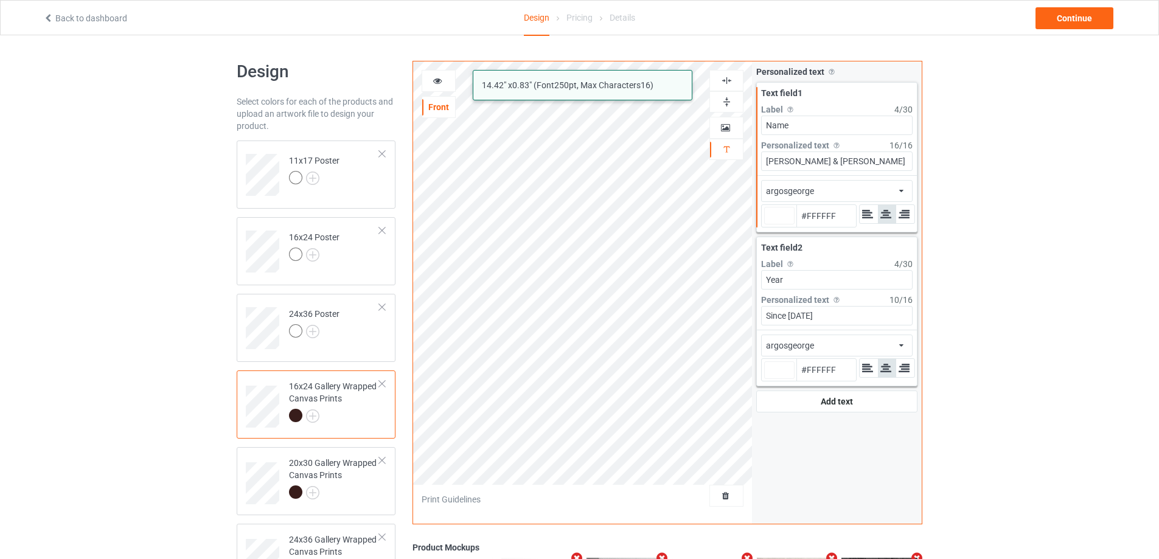
type input "#ffffff"
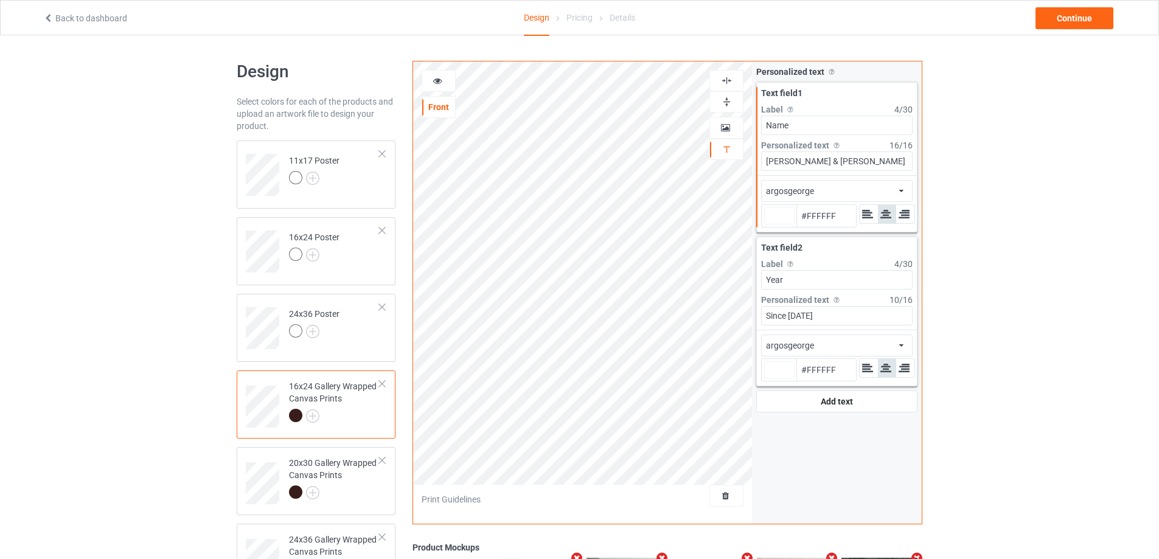
type input "#ffffff"
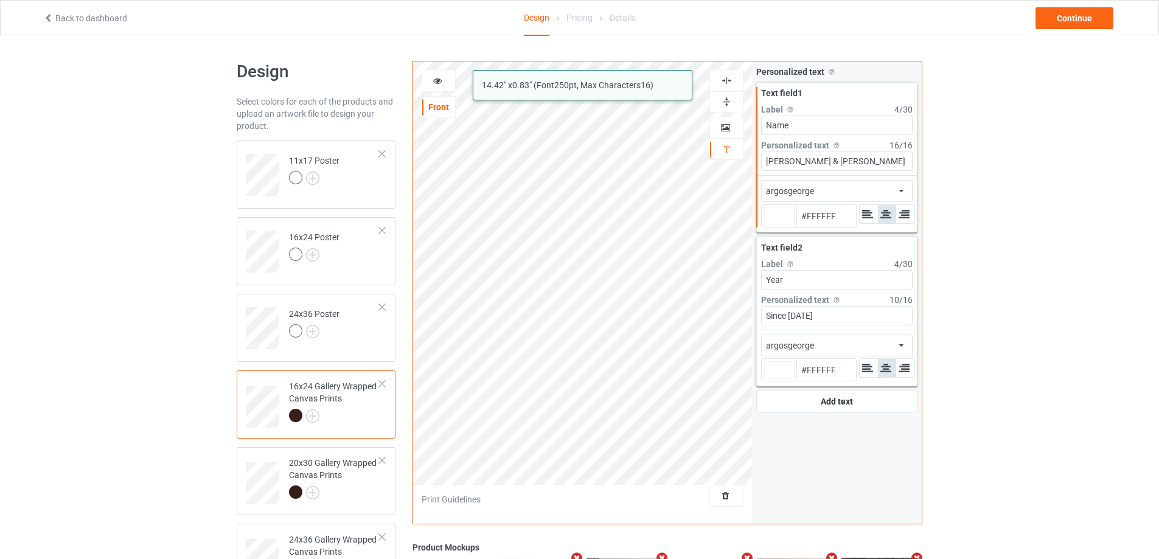
type input "#ffffff"
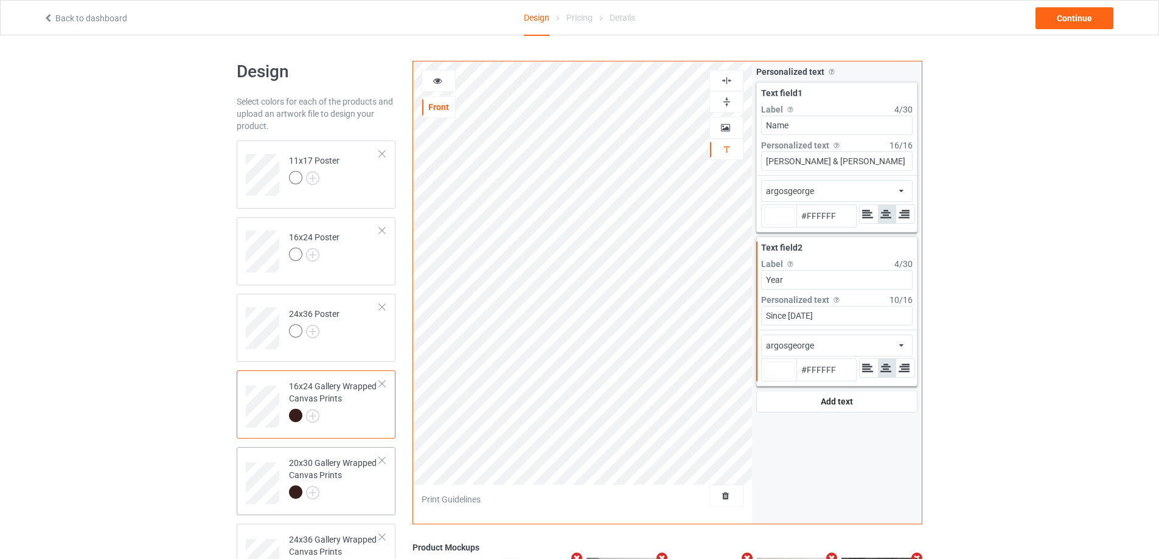
click at [344, 467] on div "20x30 Gallery Wrapped Canvas Prints" at bounding box center [334, 477] width 91 height 41
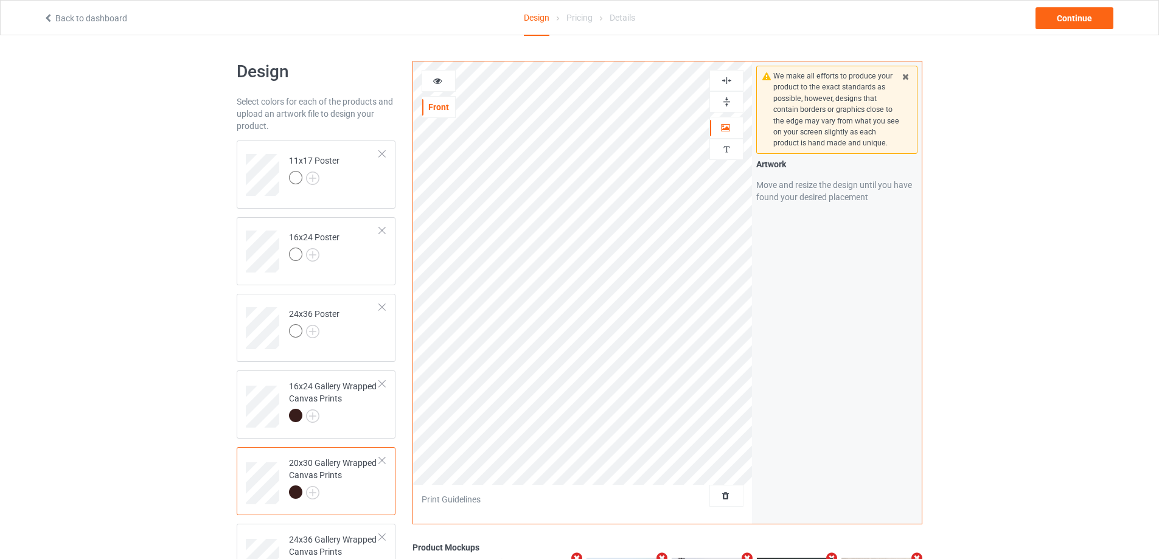
click at [727, 82] on img at bounding box center [727, 81] width 12 height 12
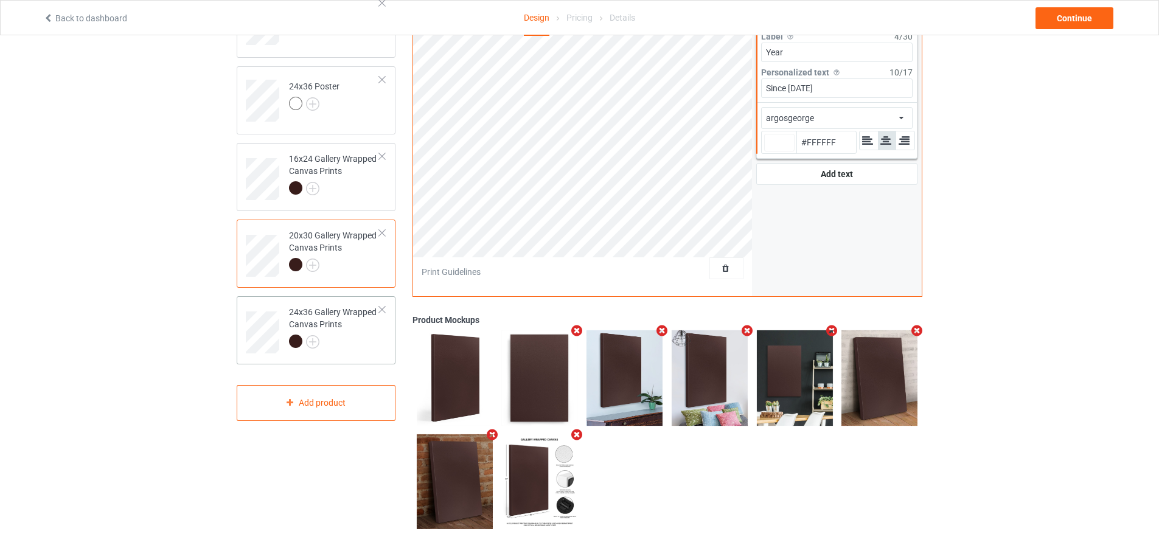
click at [358, 344] on div at bounding box center [334, 343] width 91 height 17
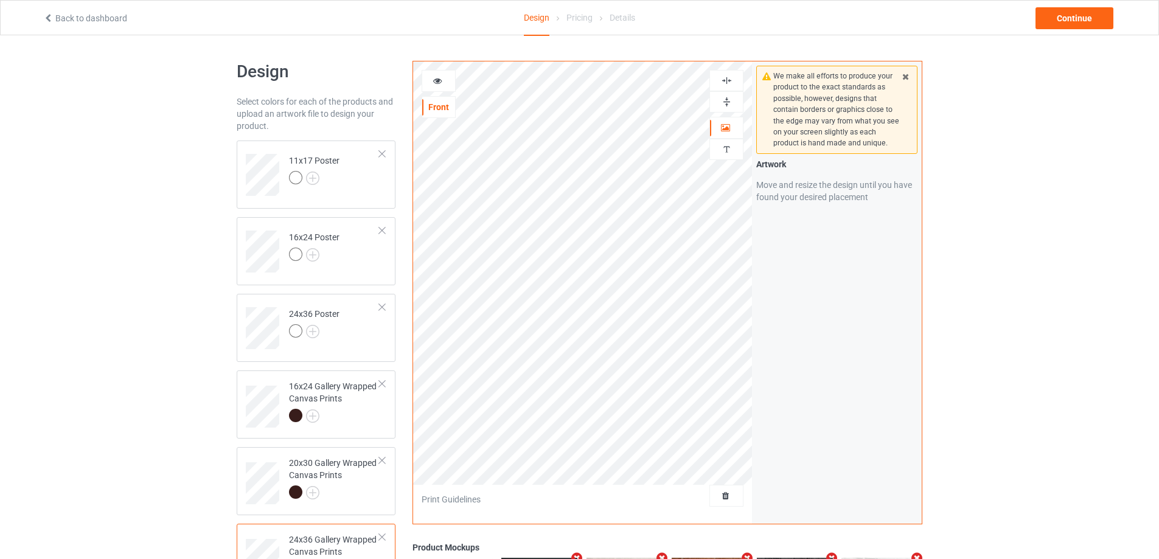
click at [725, 78] on img at bounding box center [727, 81] width 12 height 12
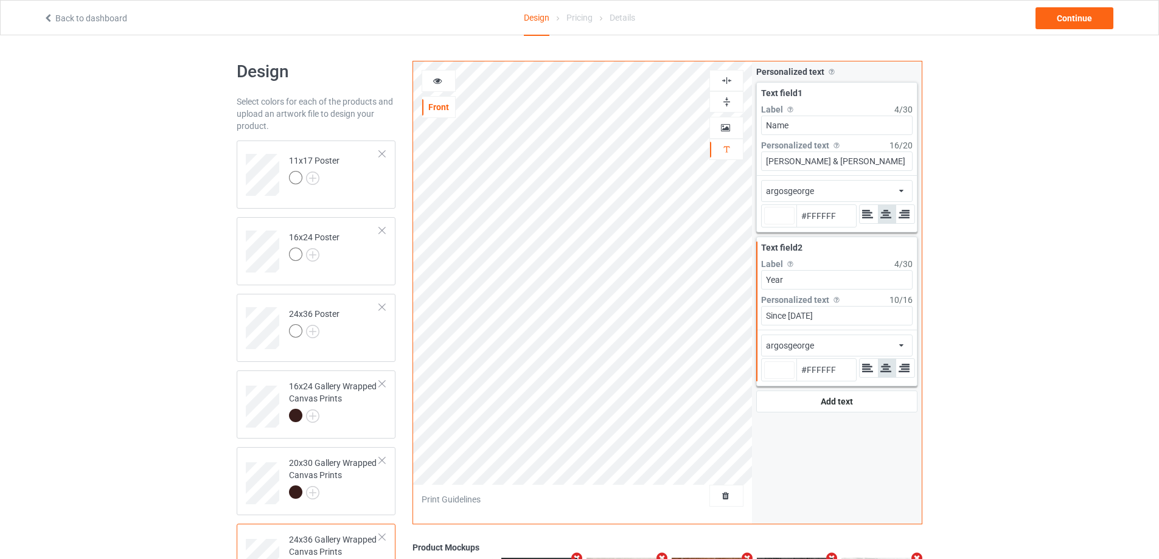
click at [436, 80] on icon at bounding box center [438, 79] width 10 height 9
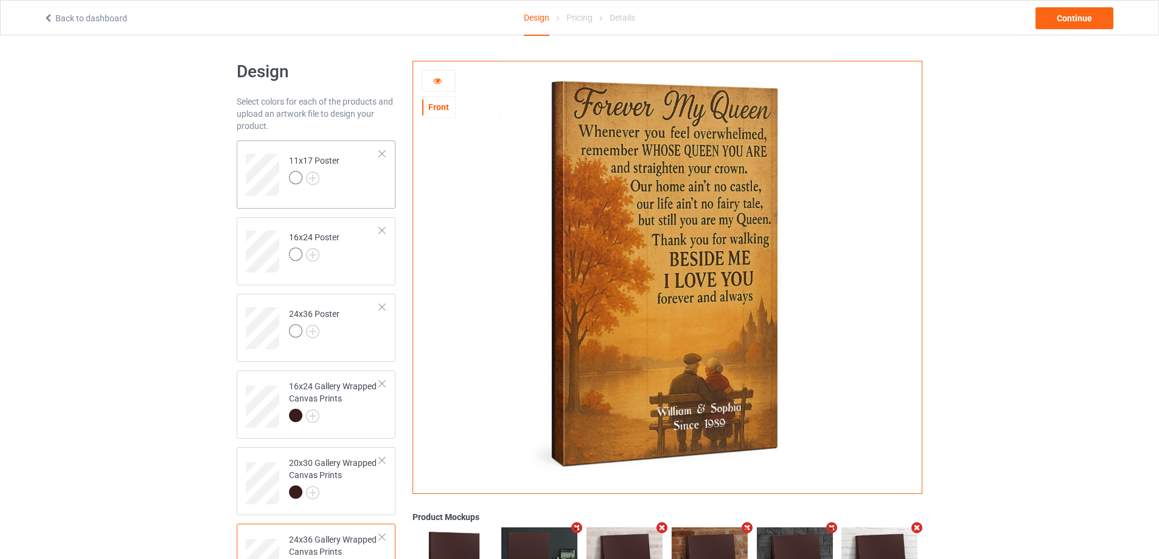
click at [332, 184] on div at bounding box center [314, 179] width 50 height 17
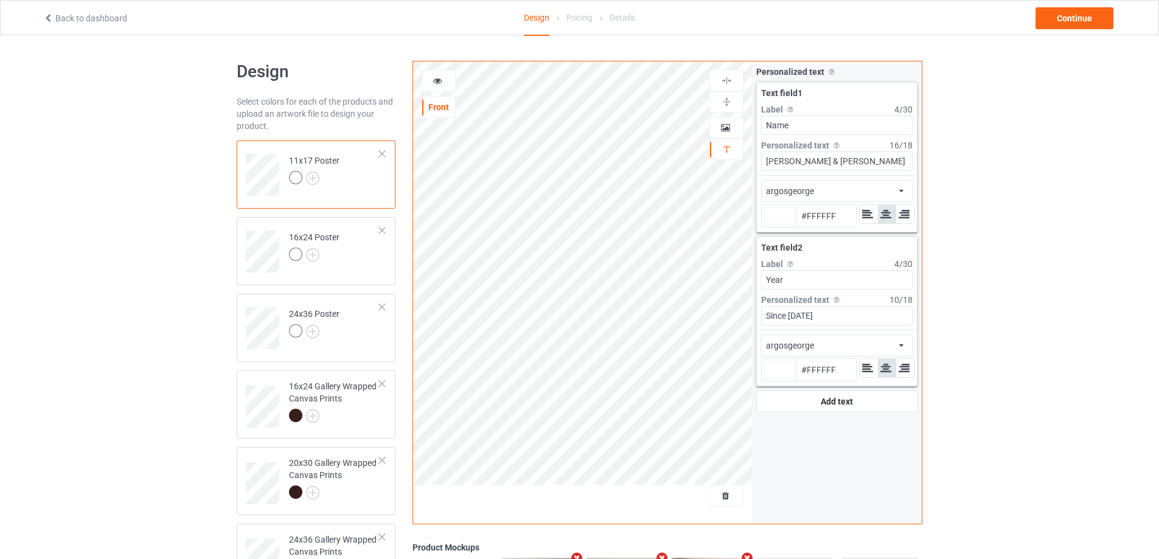
click at [435, 83] on icon at bounding box center [438, 79] width 10 height 9
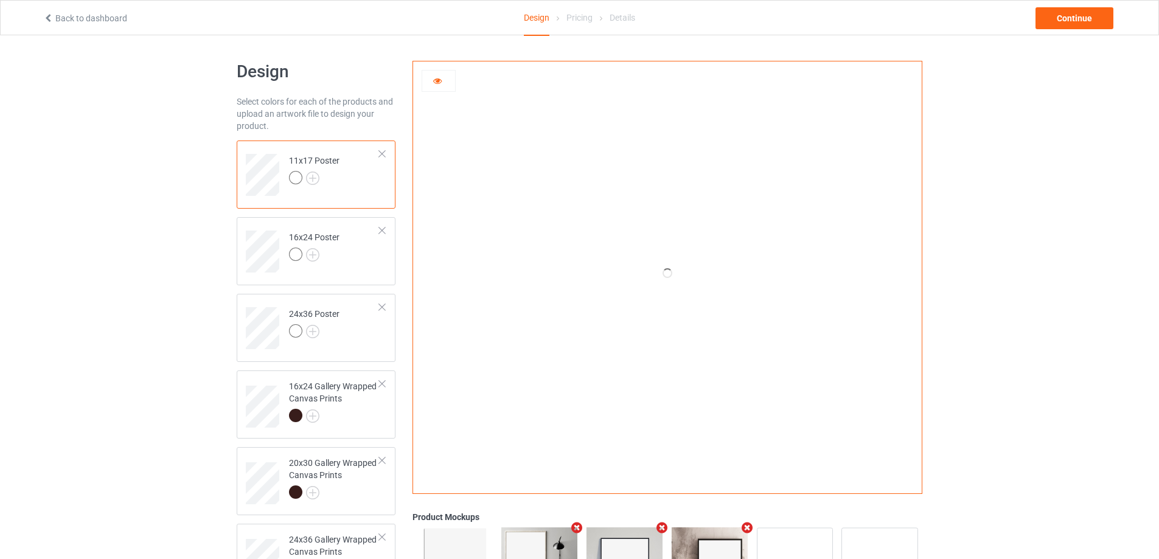
click at [436, 83] on icon at bounding box center [438, 79] width 10 height 9
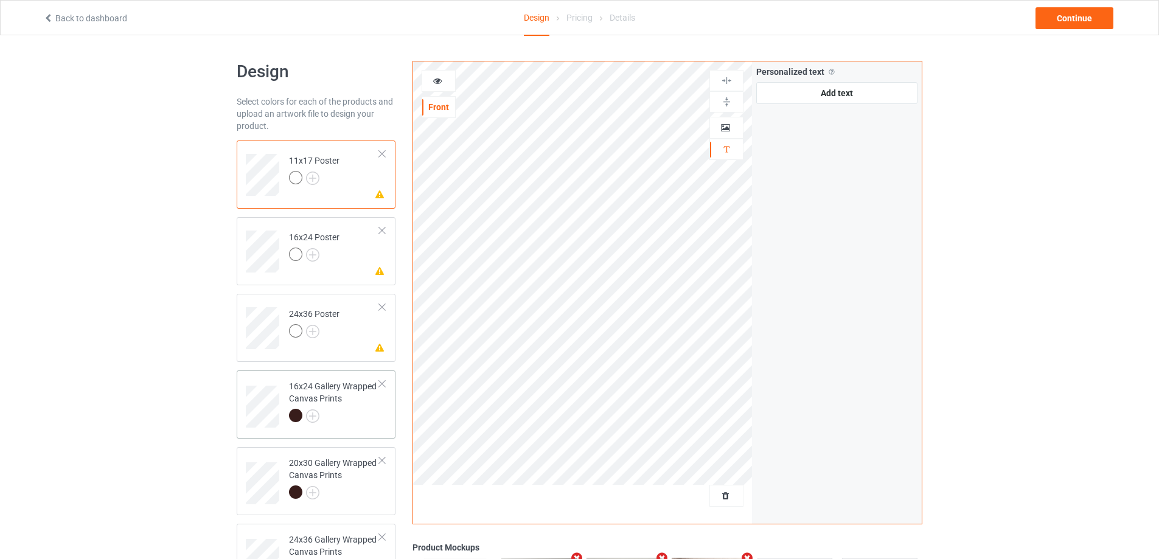
click at [378, 412] on div at bounding box center [334, 417] width 91 height 17
click at [347, 489] on div at bounding box center [334, 493] width 91 height 17
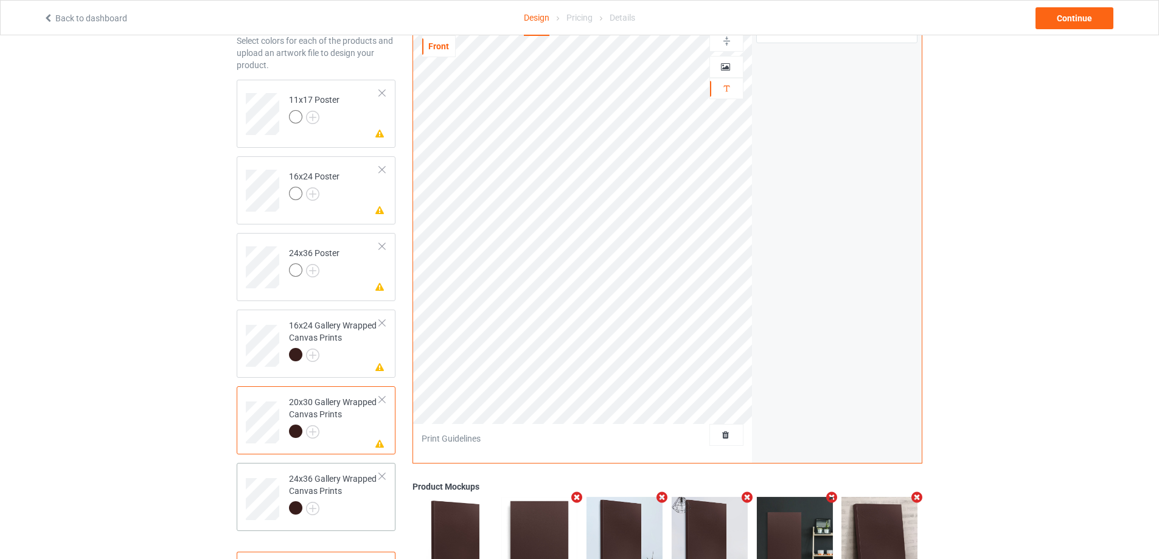
click at [358, 479] on div "24x36 Gallery Wrapped Canvas Prints" at bounding box center [334, 493] width 91 height 41
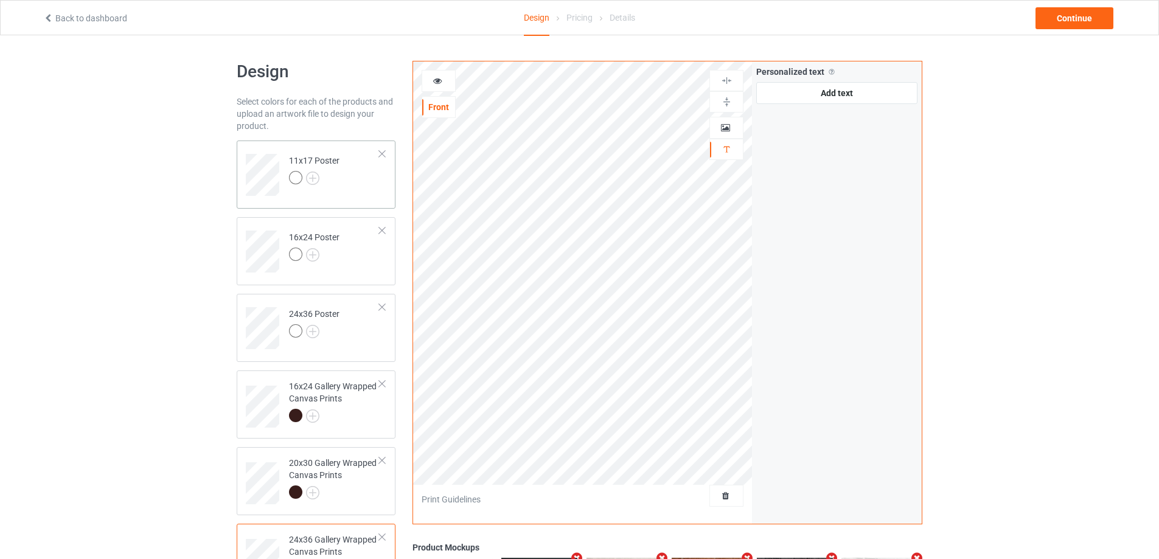
click at [364, 179] on td "11x17 Poster" at bounding box center [334, 170] width 104 height 50
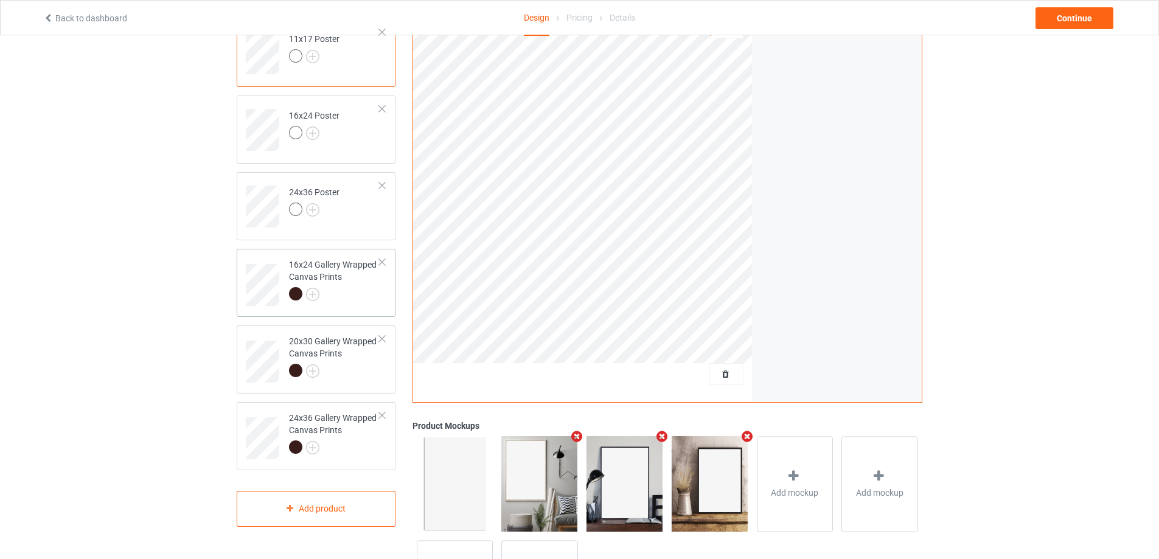
click at [359, 298] on div at bounding box center [334, 295] width 91 height 17
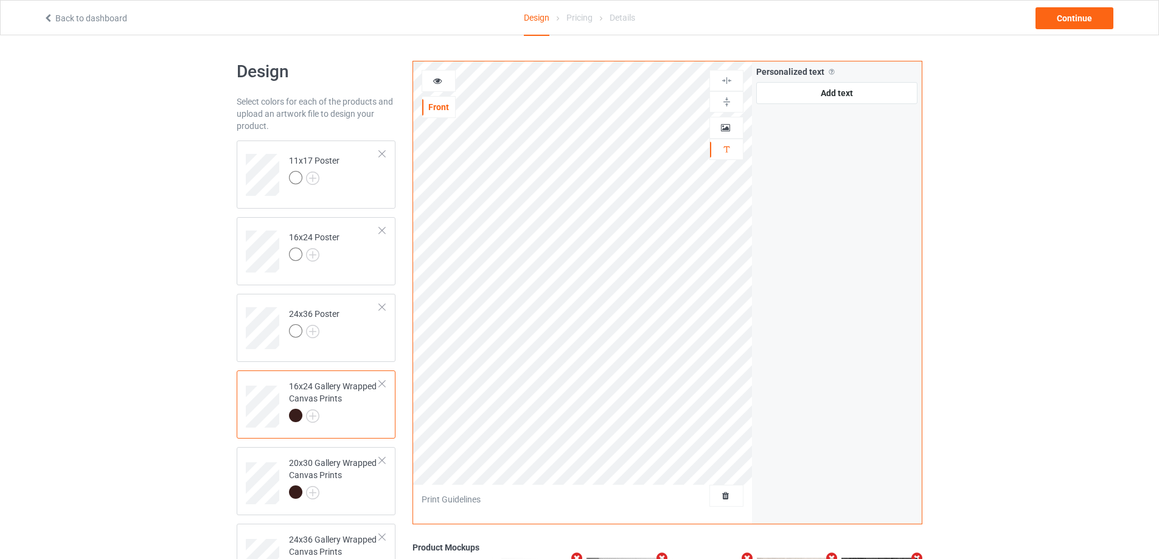
scroll to position [61, 0]
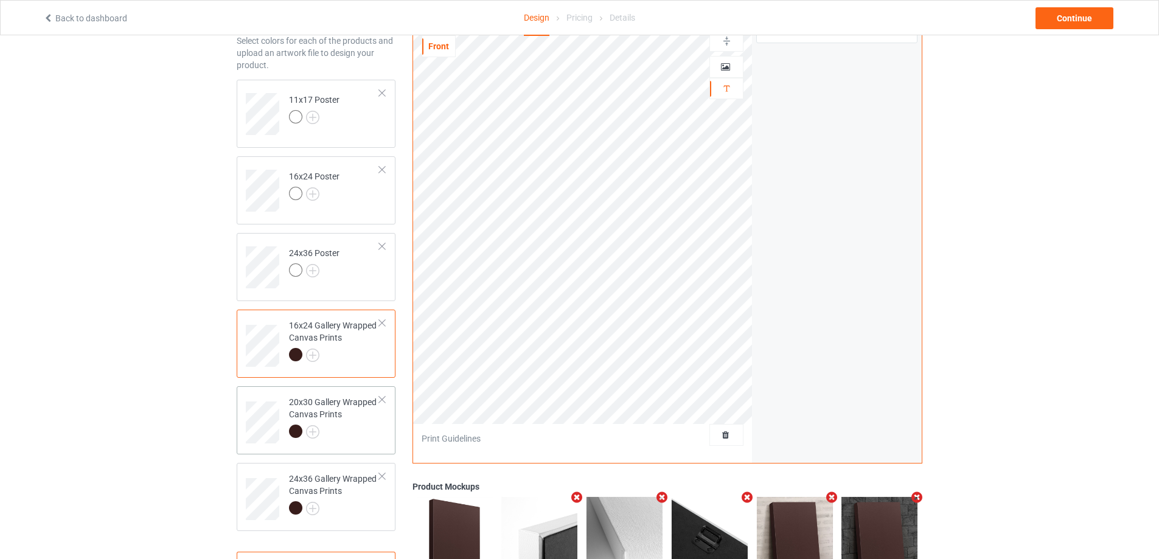
click at [350, 420] on div "20x30 Gallery Wrapped Canvas Prints" at bounding box center [334, 416] width 91 height 41
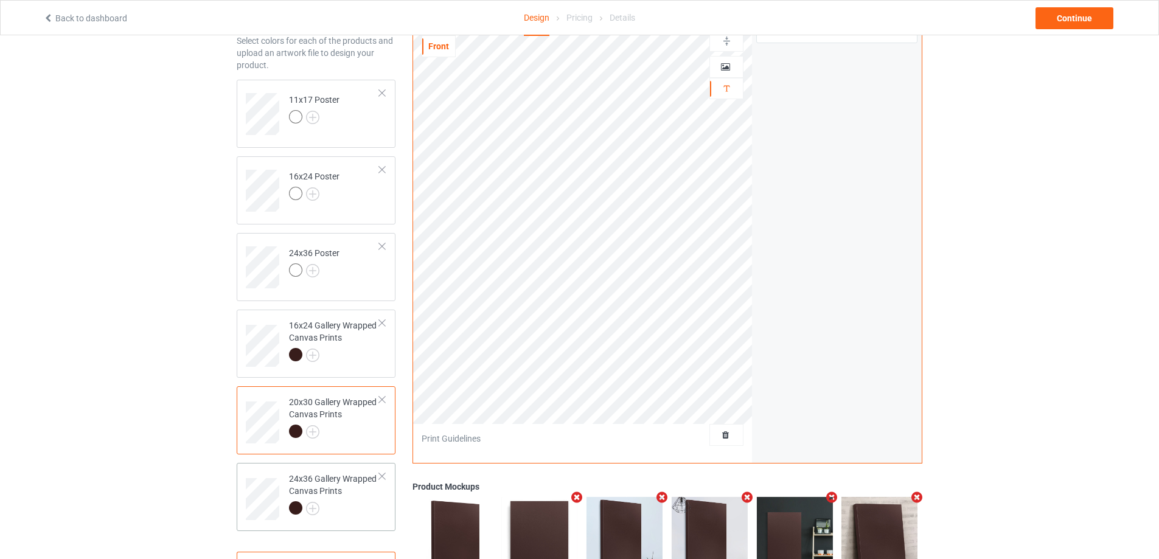
click at [349, 490] on div "24x36 Gallery Wrapped Canvas Prints" at bounding box center [334, 493] width 91 height 41
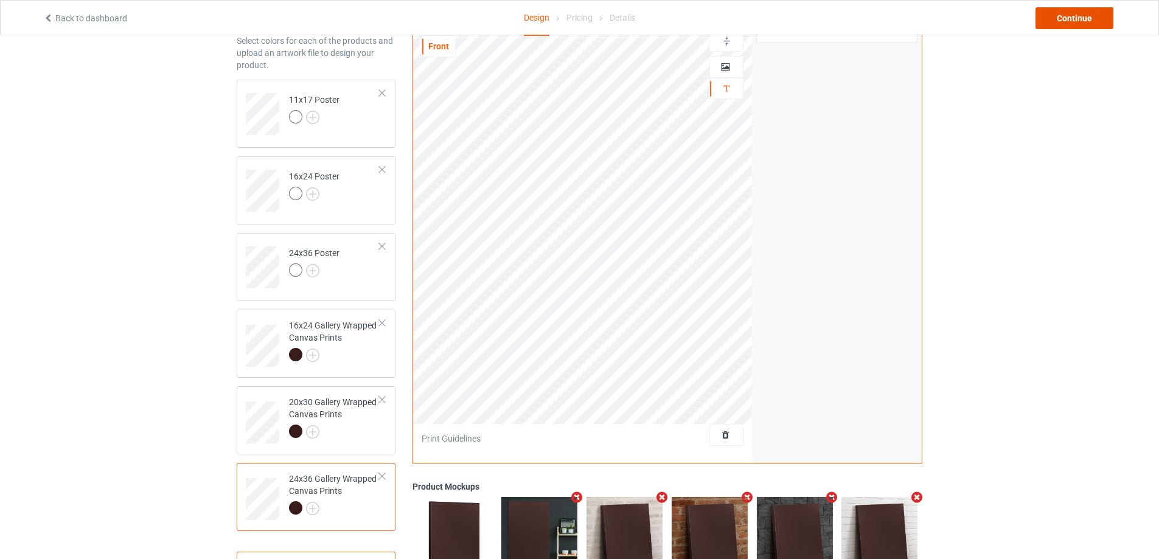
click at [1093, 18] on div "Continue" at bounding box center [1074, 18] width 78 height 22
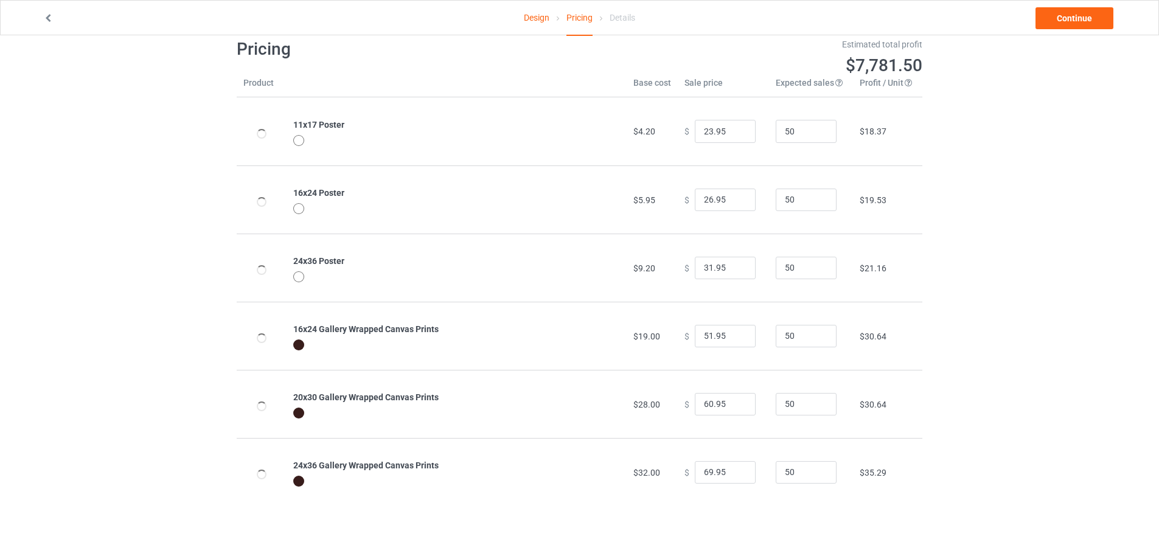
scroll to position [35, 0]
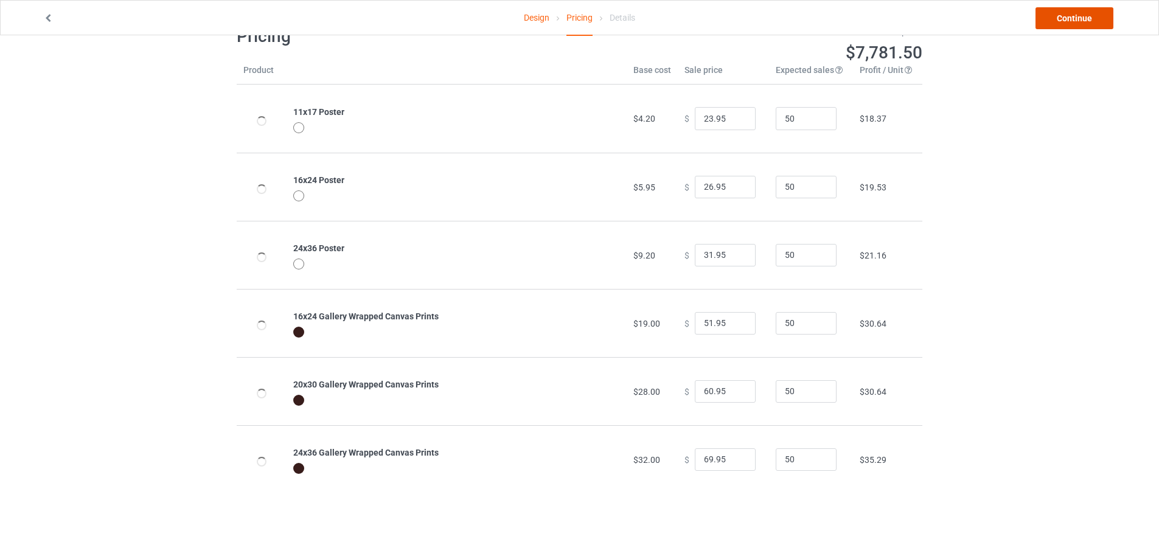
click at [1069, 12] on link "Continue" at bounding box center [1074, 18] width 78 height 22
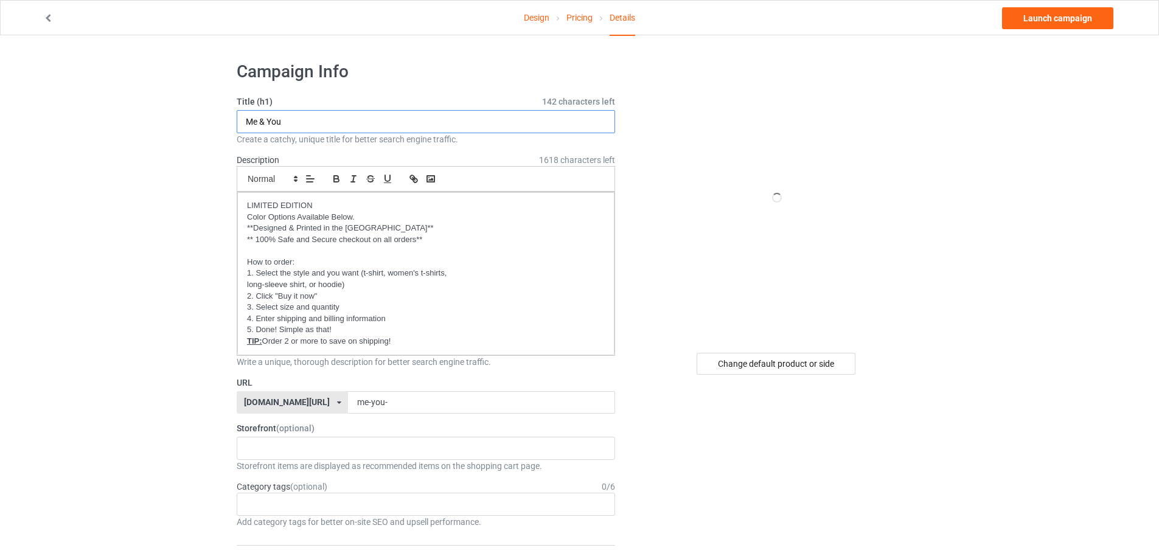
drag, startPoint x: 288, startPoint y: 122, endPoint x: 238, endPoint y: 120, distance: 49.9
click at [238, 120] on input "Me & You" at bounding box center [426, 121] width 378 height 23
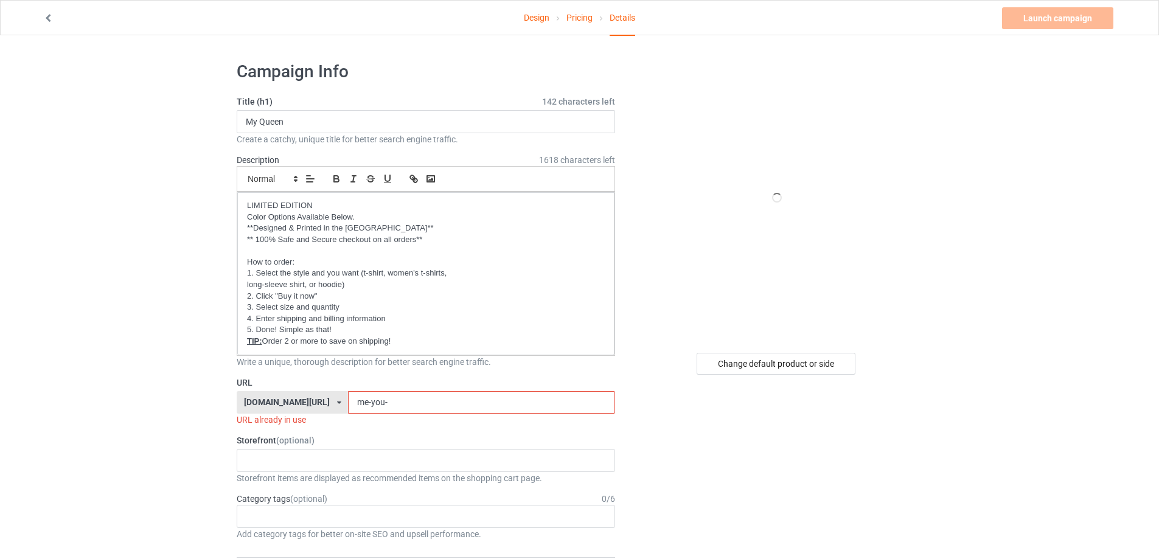
drag, startPoint x: 411, startPoint y: 403, endPoint x: 265, endPoint y: 389, distance: 146.7
click at [265, 389] on div "URL [DOMAIN_NAME][URL] [DOMAIN_NAME][URL] [DOMAIN_NAME][URL] [DOMAIN_NAME][URL]…" at bounding box center [426, 402] width 378 height 50
paste input "My Queen"
click at [349, 404] on input "My Queen" at bounding box center [481, 402] width 266 height 23
click at [332, 456] on div "Oh look! A Bookstore! Best friends/ Besties 2025 [DEMOGRAPHIC_DATA] 2025 To my …" at bounding box center [426, 460] width 378 height 23
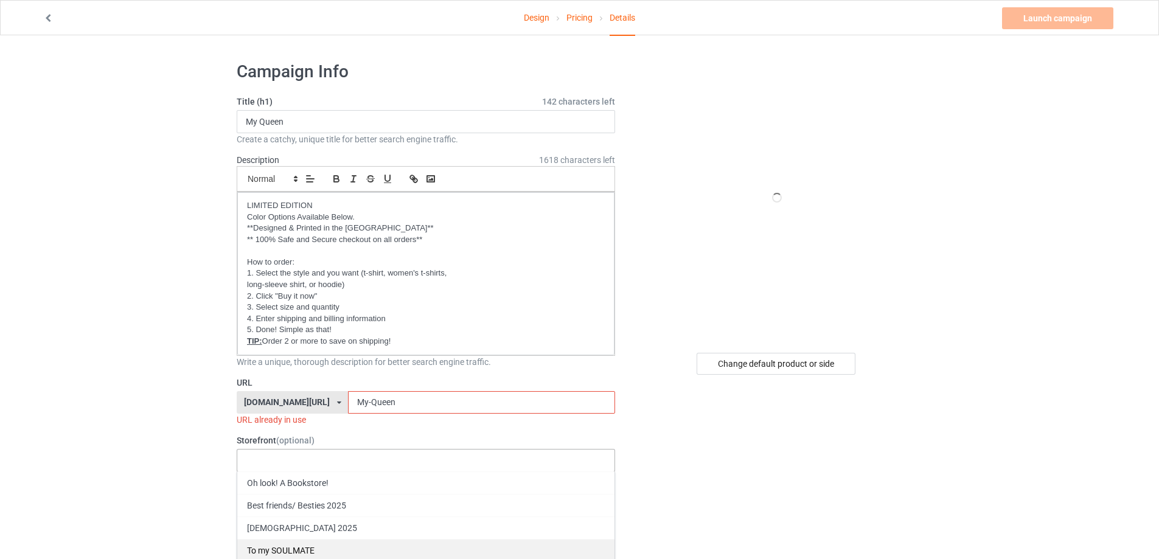
click at [301, 544] on div "To my SOULMATE" at bounding box center [425, 550] width 377 height 23
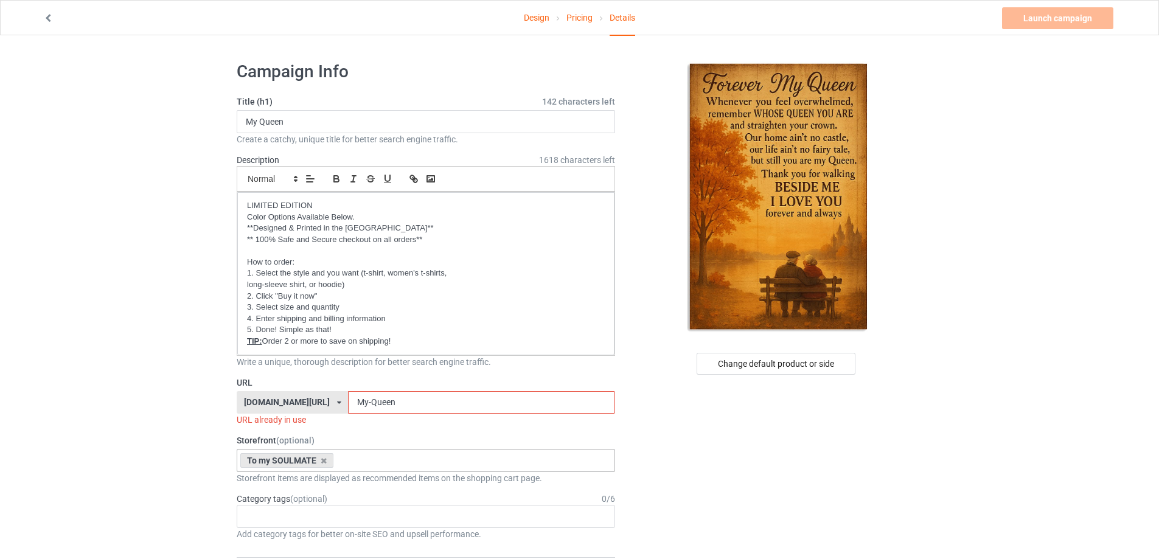
click at [427, 401] on input "My-Queen" at bounding box center [481, 402] width 266 height 23
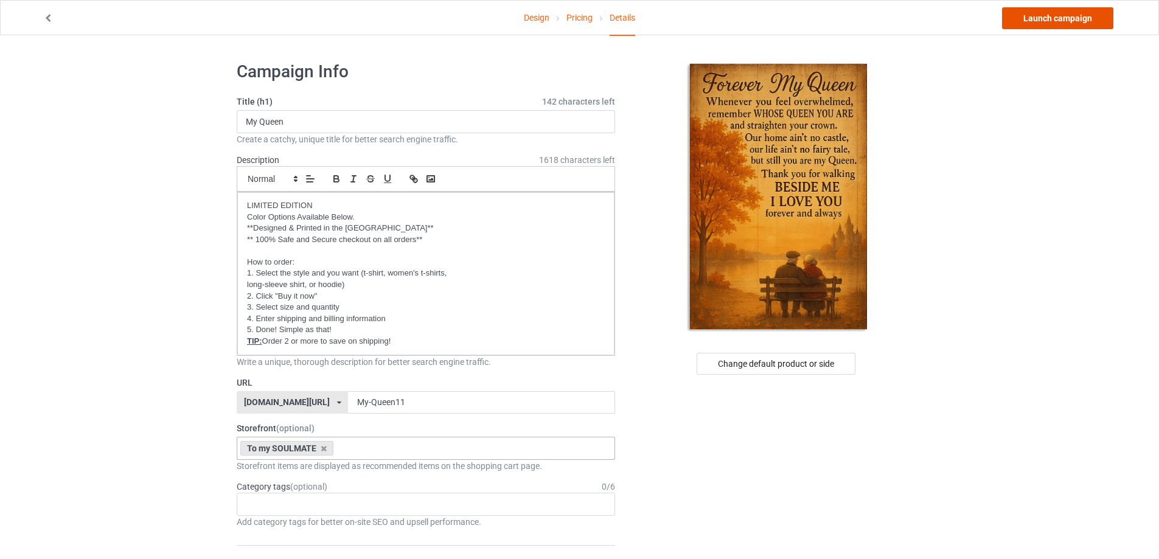
click at [1049, 28] on link "Launch campaign" at bounding box center [1057, 18] width 111 height 22
